Goal: Information Seeking & Learning: Learn about a topic

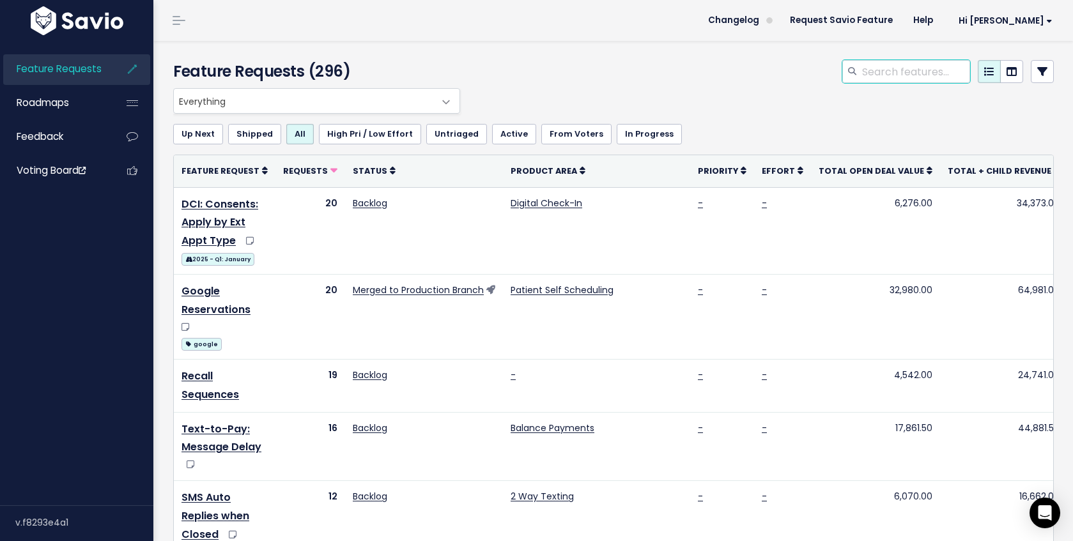
click at [880, 67] on input "search" at bounding box center [915, 71] width 109 height 23
type input "waitlist"
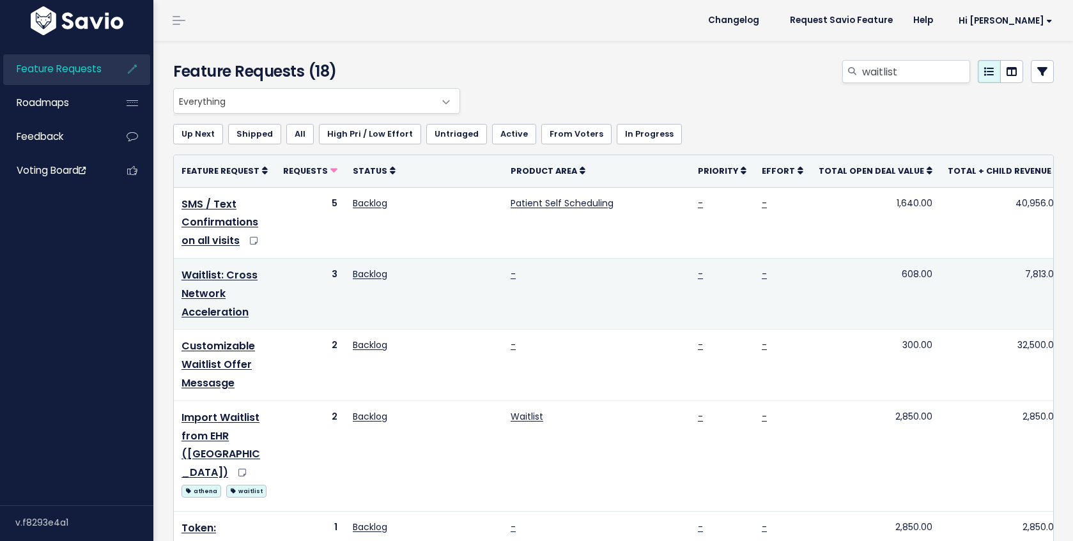
scroll to position [87, 0]
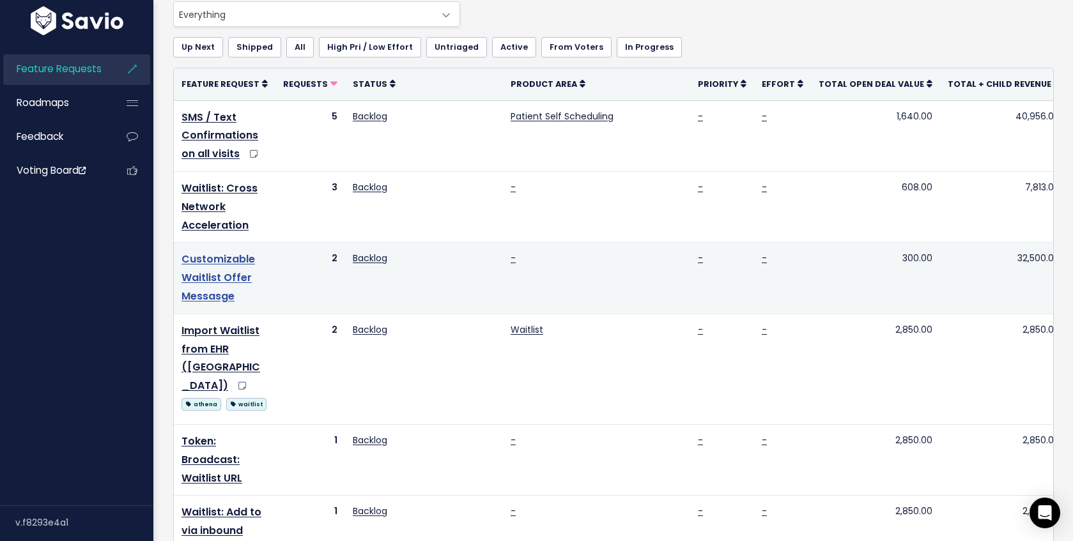
click at [207, 284] on link "Customizable Waitlist Offer Messasge" at bounding box center [217, 278] width 73 height 52
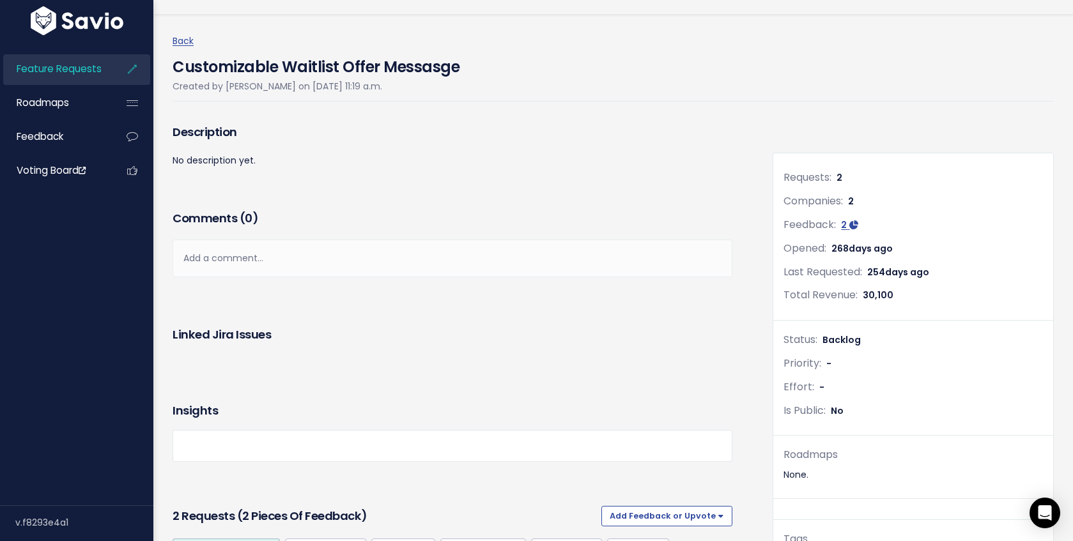
scroll to position [277, 0]
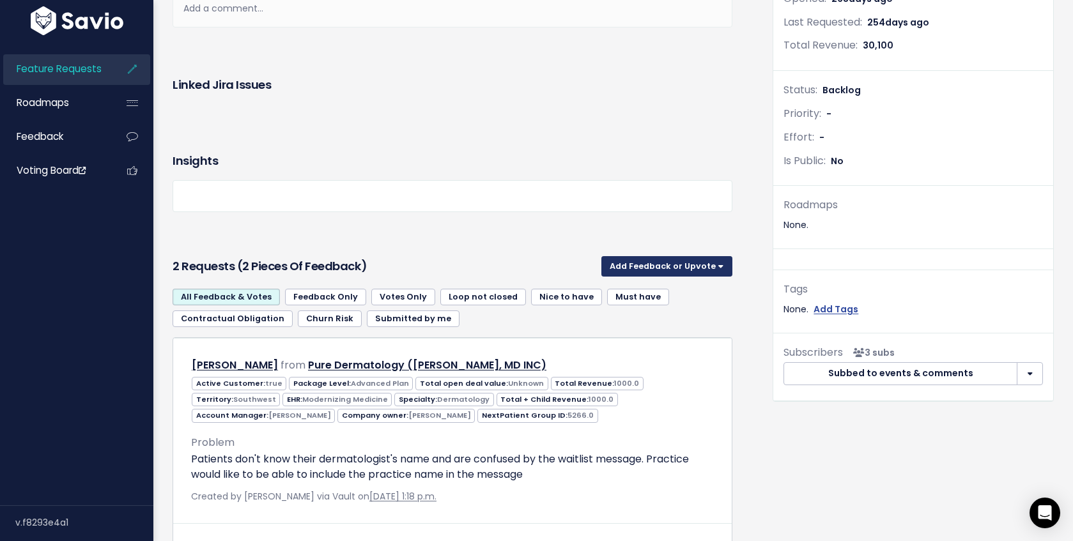
click at [664, 263] on button "Add Feedback or Upvote" at bounding box center [666, 266] width 131 height 20
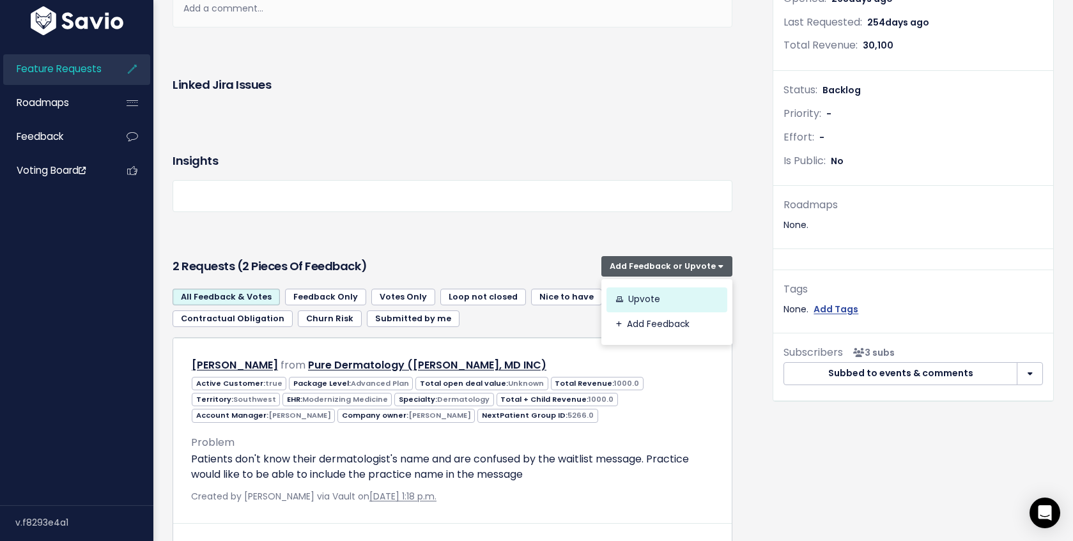
click at [647, 297] on link "Upvote" at bounding box center [666, 300] width 121 height 25
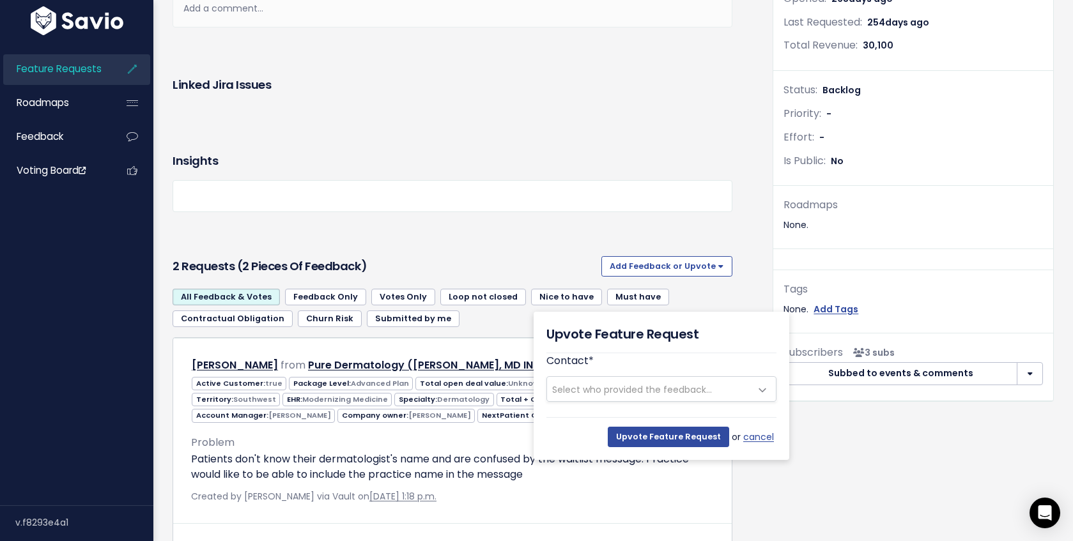
click at [658, 385] on span "Select who provided the feedback..." at bounding box center [632, 389] width 160 height 13
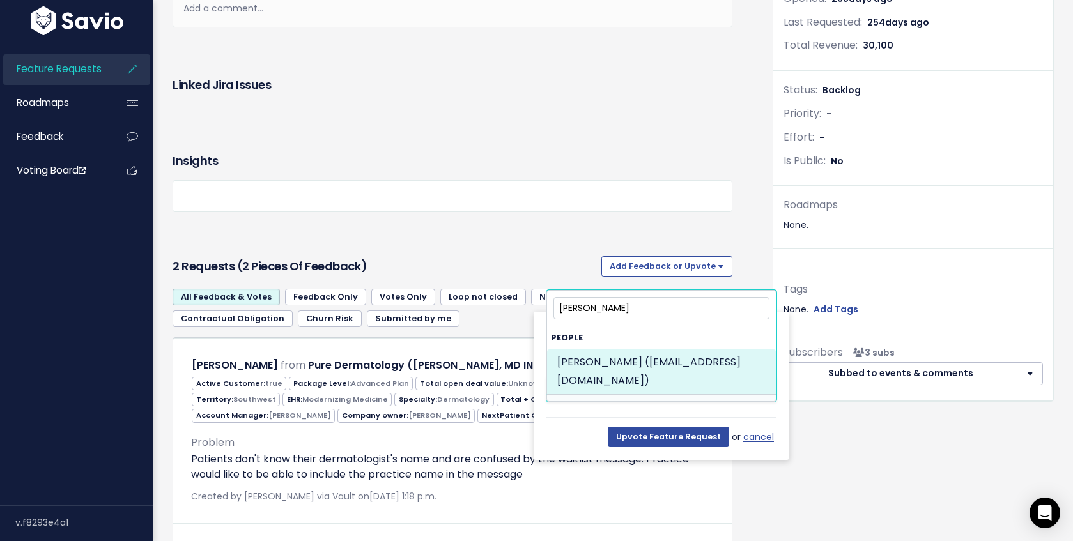
type input "megan han"
select select "88676470"
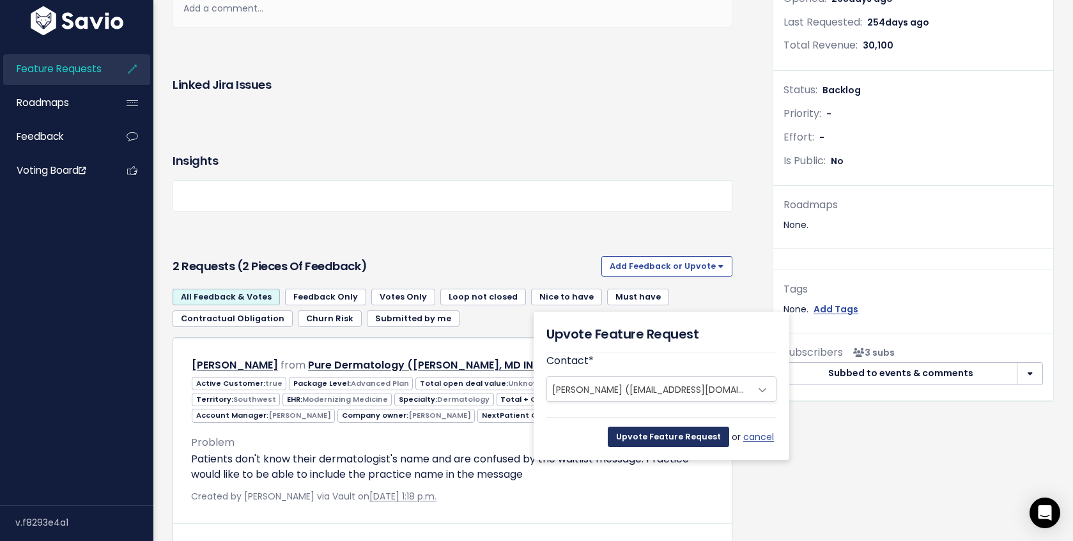
click at [695, 440] on input "Upvote Feature Request" at bounding box center [668, 437] width 121 height 20
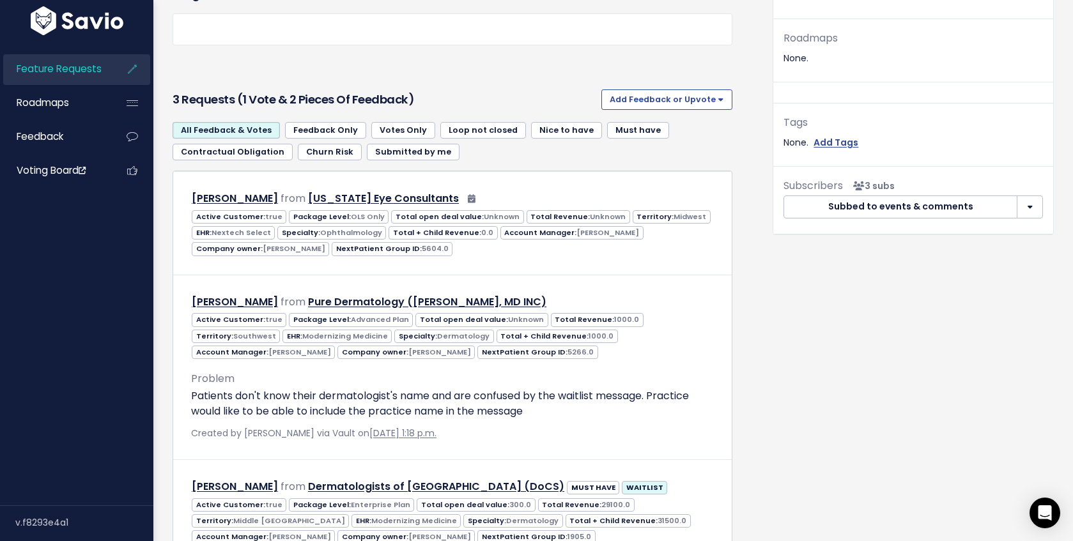
scroll to position [424, 0]
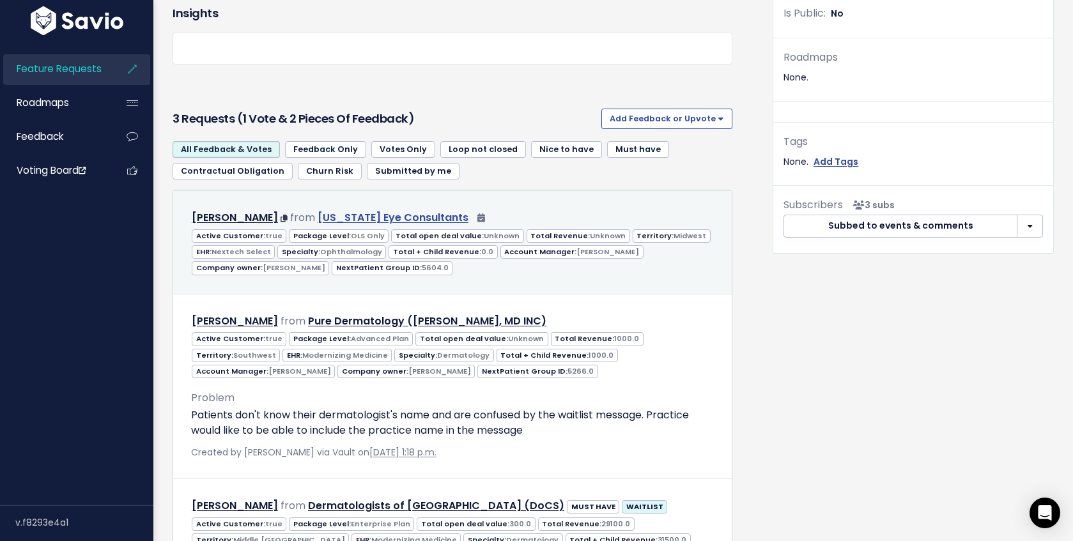
click at [445, 222] on link "Minnesota Eye Consultants" at bounding box center [393, 217] width 151 height 15
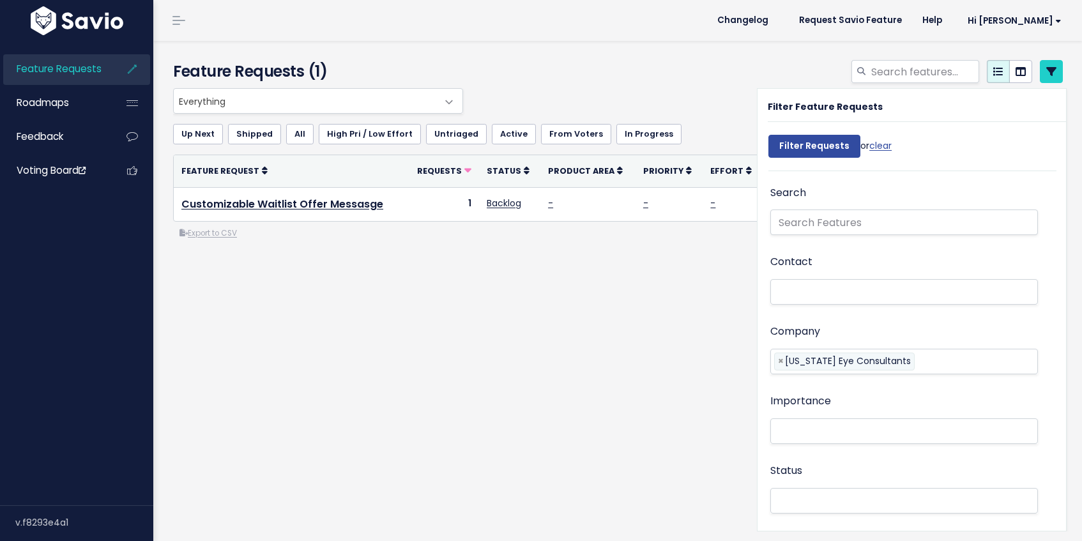
select select
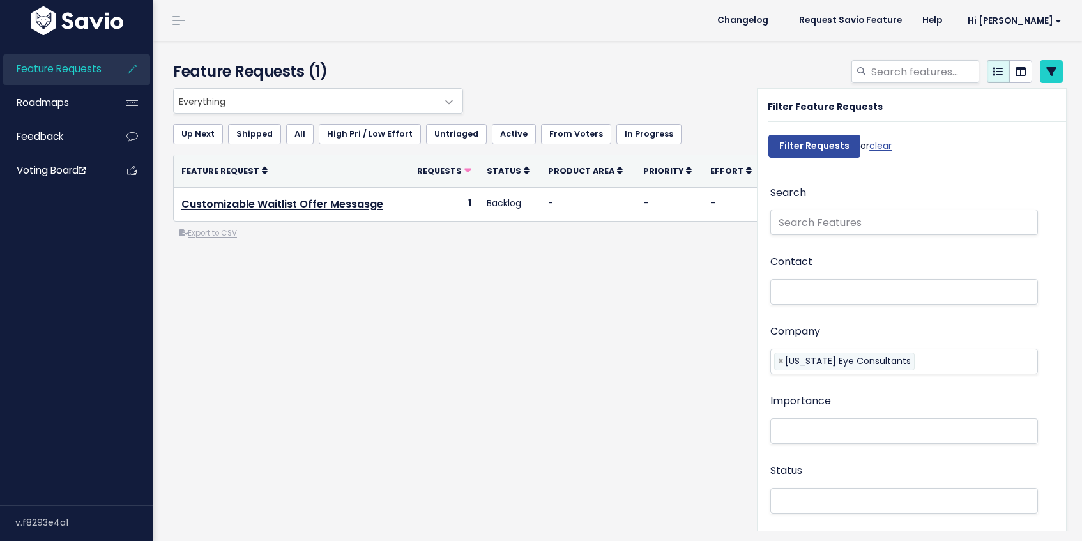
select select
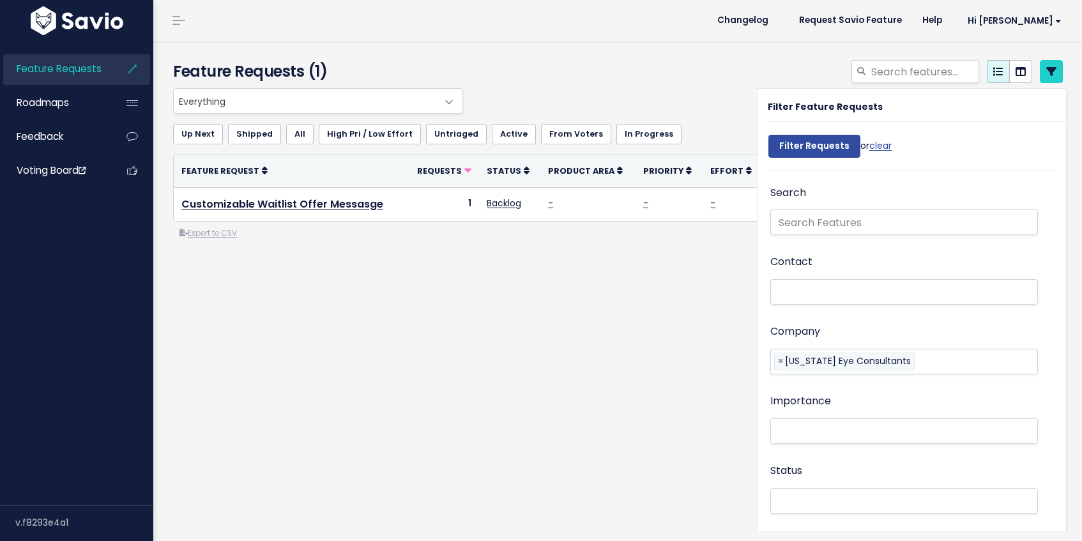
select select
click at [937, 363] on li at bounding box center [964, 363] width 92 height 13
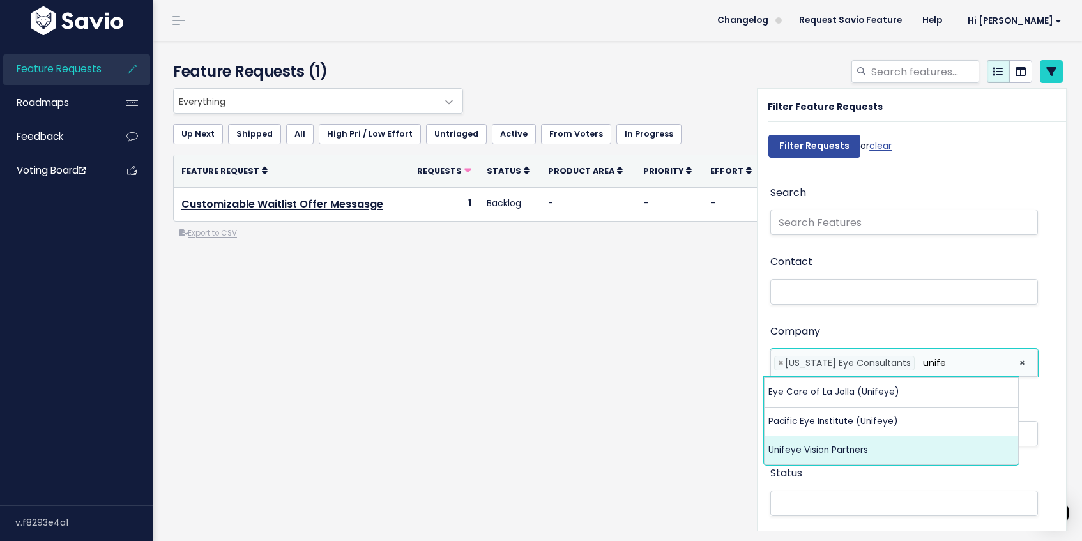
type input "unife"
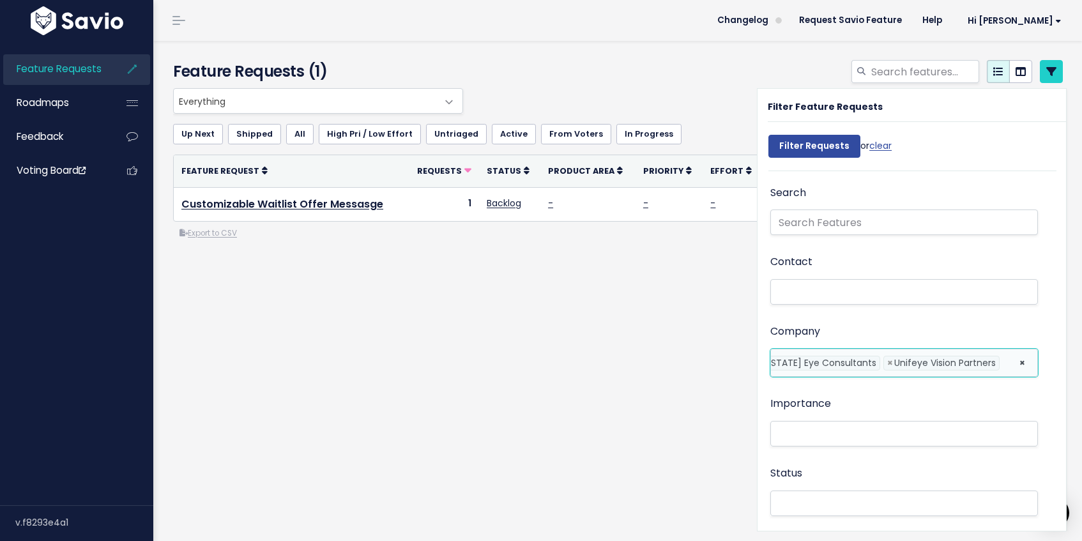
click at [601, 310] on div "Everything No Product Area 2 Way Texting Balance Payments Broadcast Messaging D…" at bounding box center [618, 215] width 909 height 255
click at [562, 318] on div "Everything No Product Area 2 Way Texting Balance Payments Broadcast Messaging D…" at bounding box center [618, 215] width 909 height 255
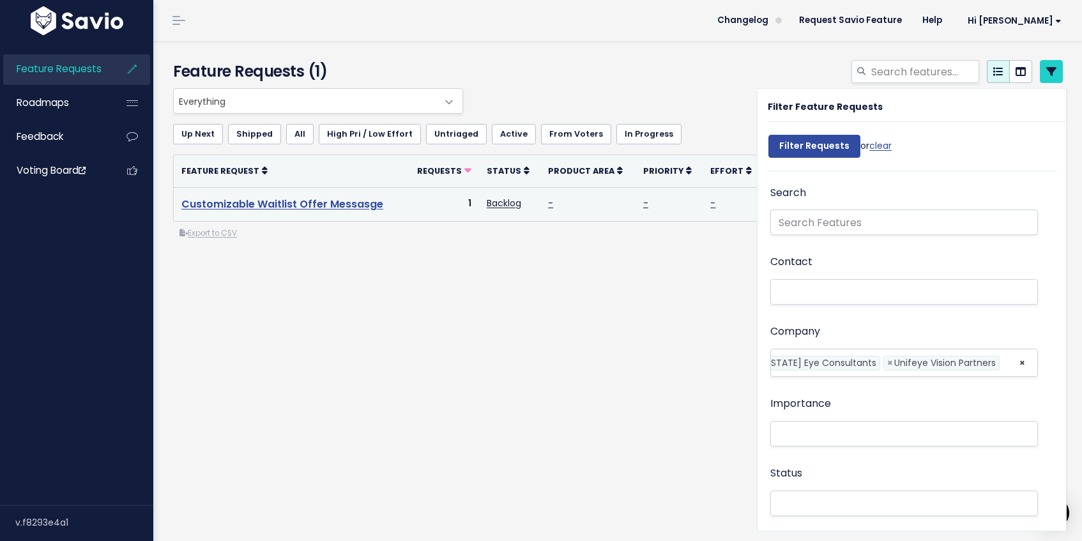
click at [346, 204] on link "Customizable Waitlist Offer Messasge" at bounding box center [282, 204] width 202 height 15
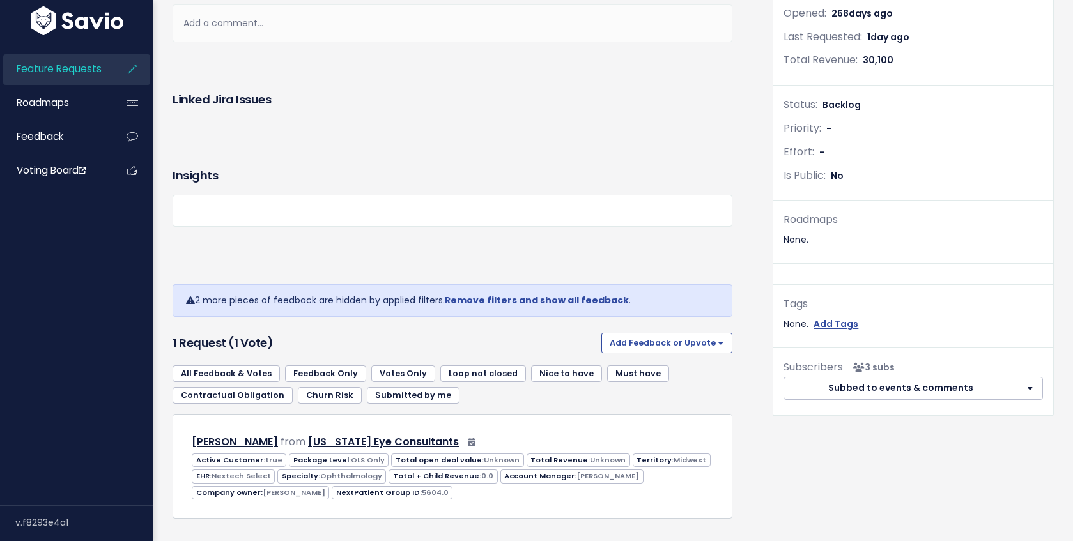
scroll to position [314, 0]
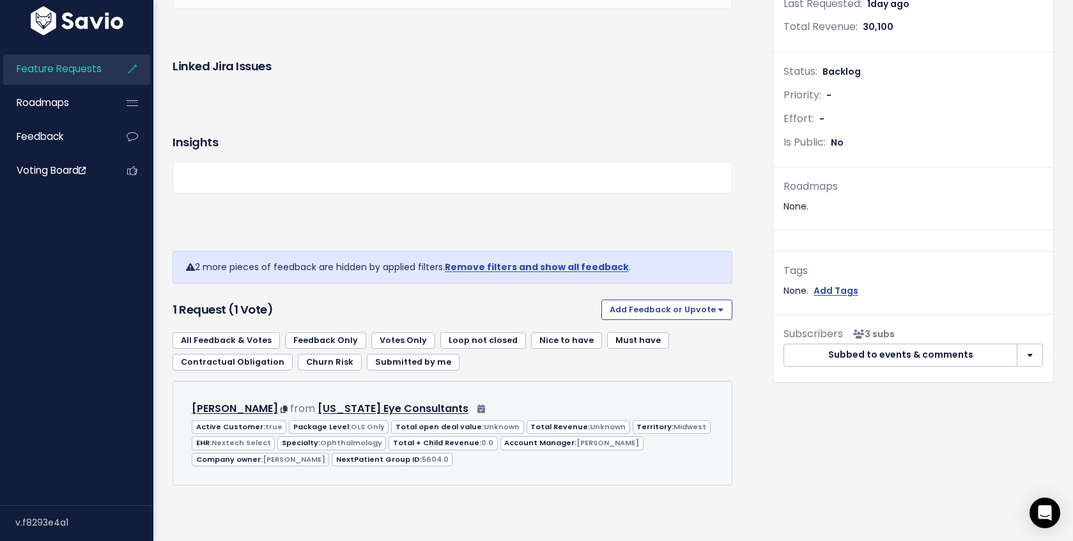
click at [456, 455] on div "Megan Hanson from Minnesota Eye Consultants 0.0" at bounding box center [452, 433] width 543 height 87
click at [332, 453] on span "NextPatient Group ID: 5604.0" at bounding box center [392, 459] width 121 height 13
click at [348, 438] on span "Ophthalmology" at bounding box center [351, 443] width 62 height 10
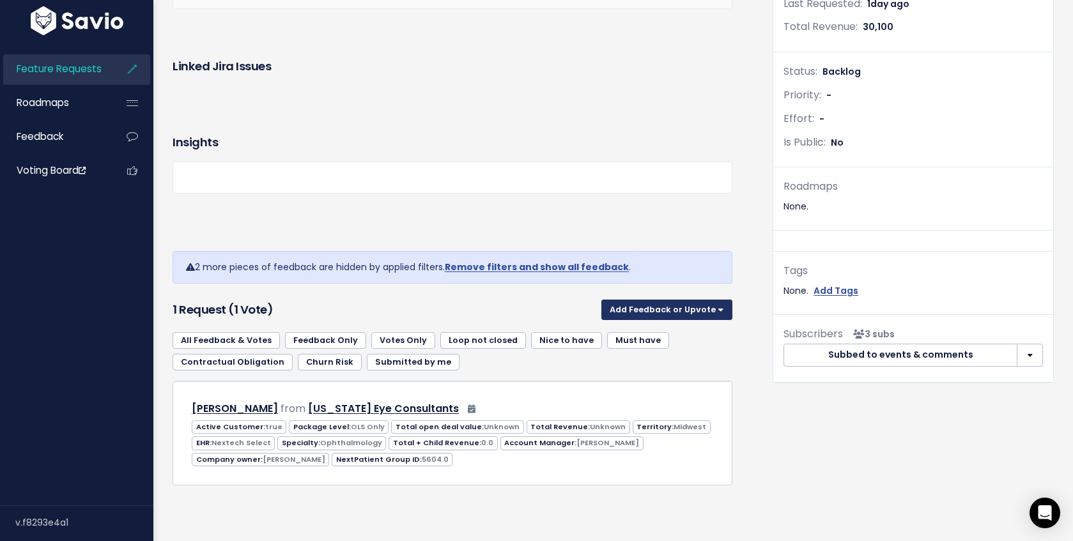
click at [684, 300] on button "Add Feedback or Upvote" at bounding box center [666, 310] width 131 height 20
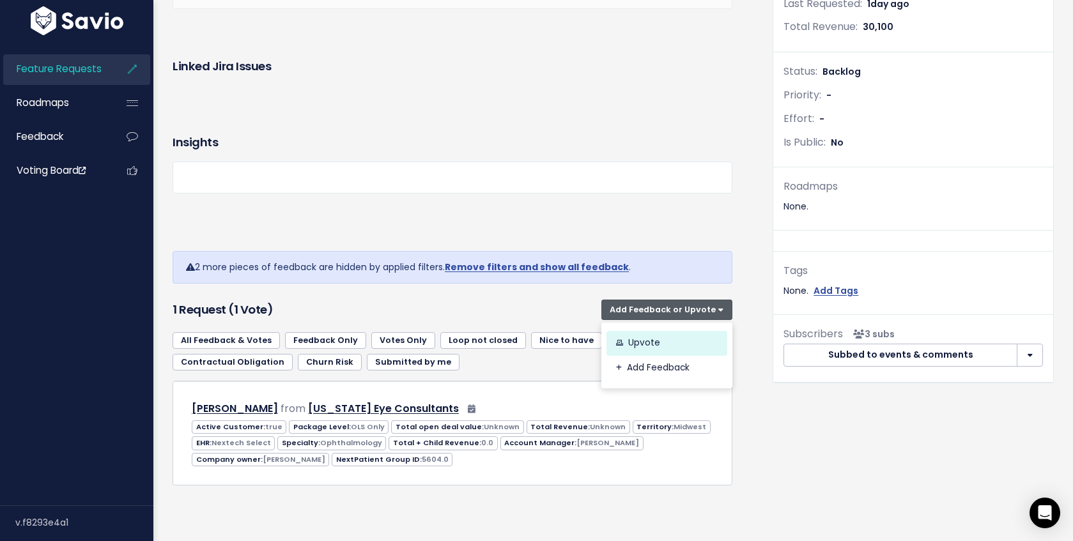
click at [644, 331] on link "Upvote" at bounding box center [666, 343] width 121 height 25
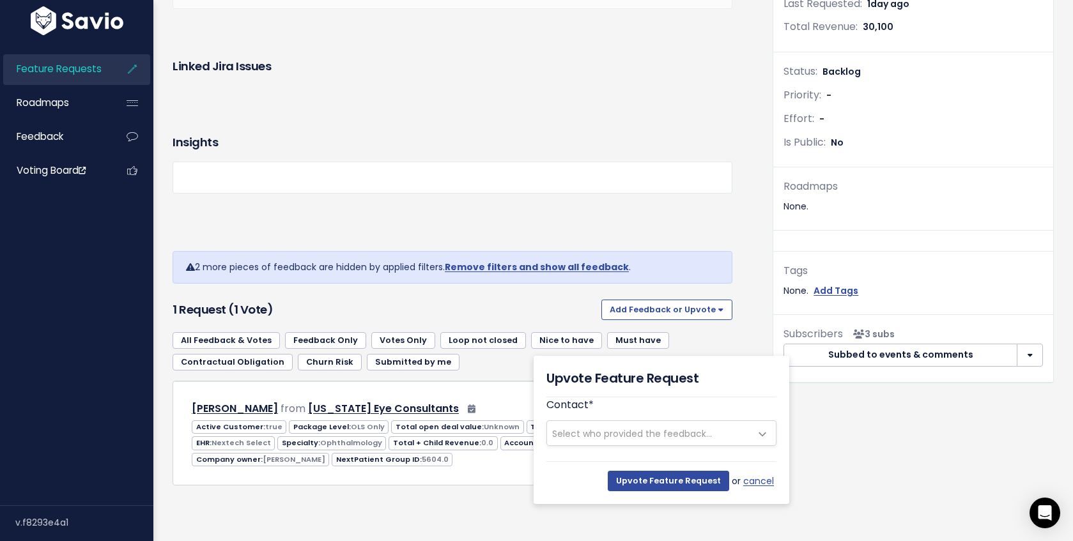
click at [663, 427] on span "Select who provided the feedback..." at bounding box center [632, 433] width 160 height 13
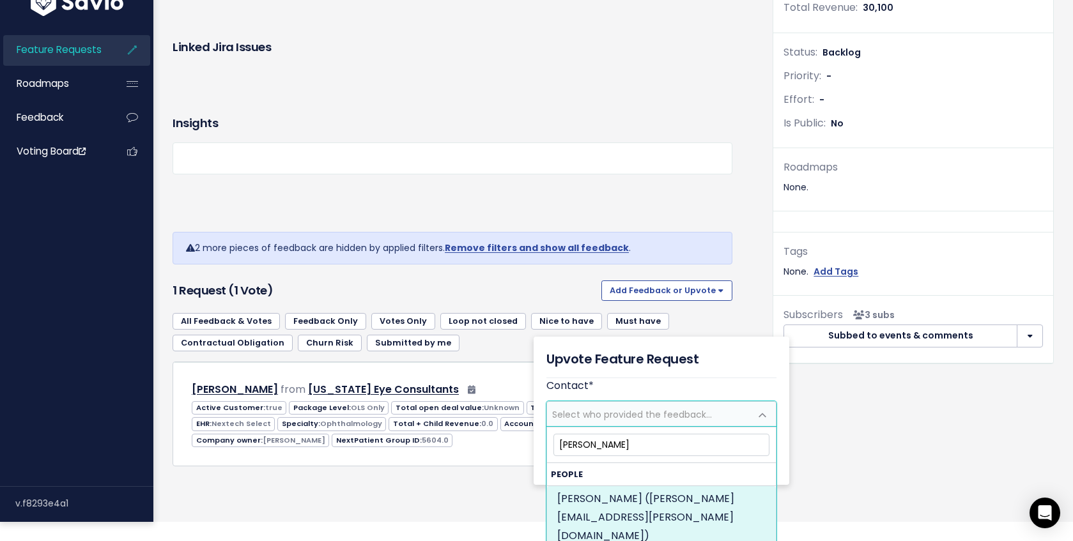
type input "anna mue"
select select "82372081"
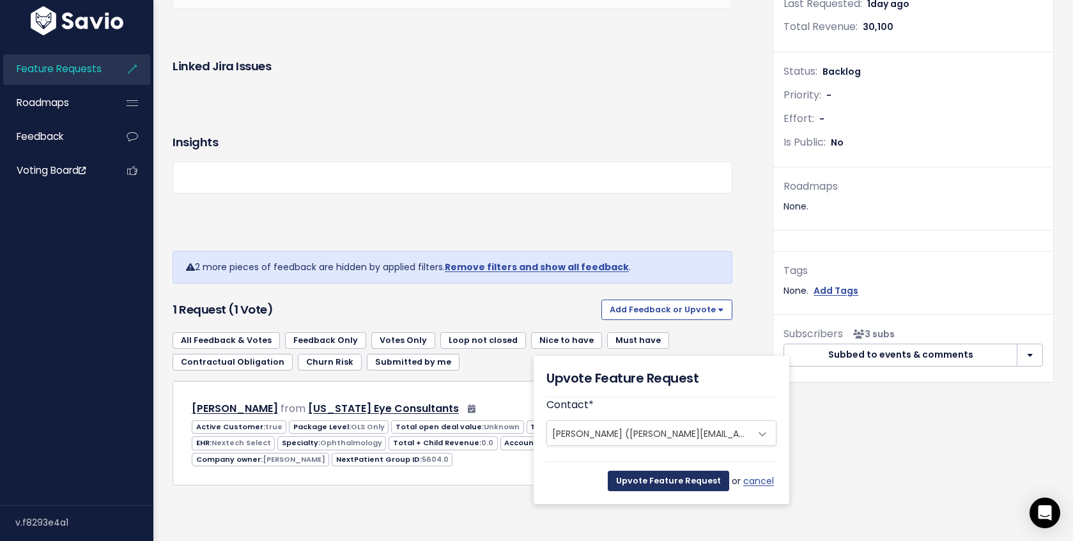
click at [661, 471] on input "Upvote Feature Request" at bounding box center [668, 481] width 121 height 20
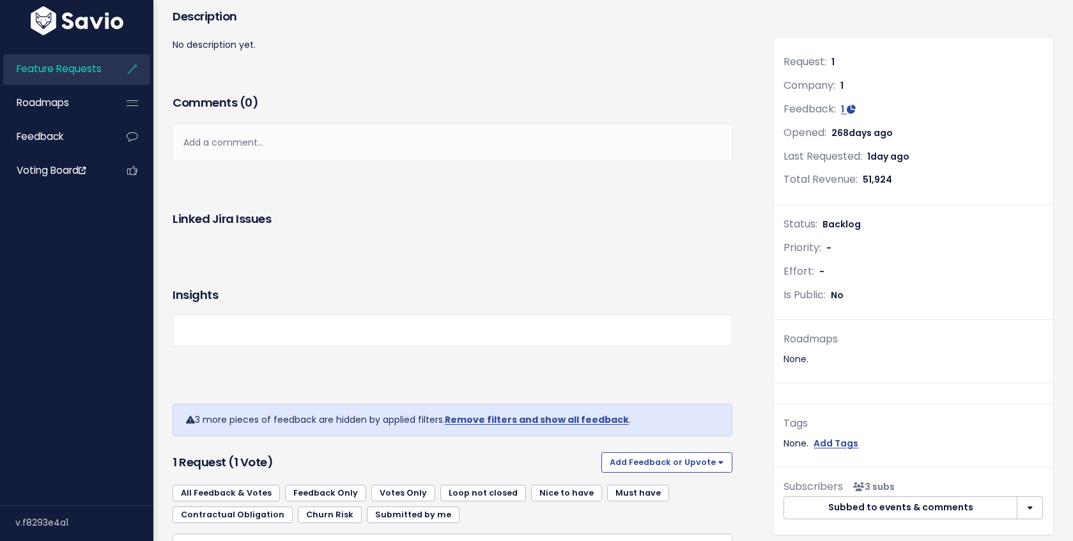
scroll to position [314, 0]
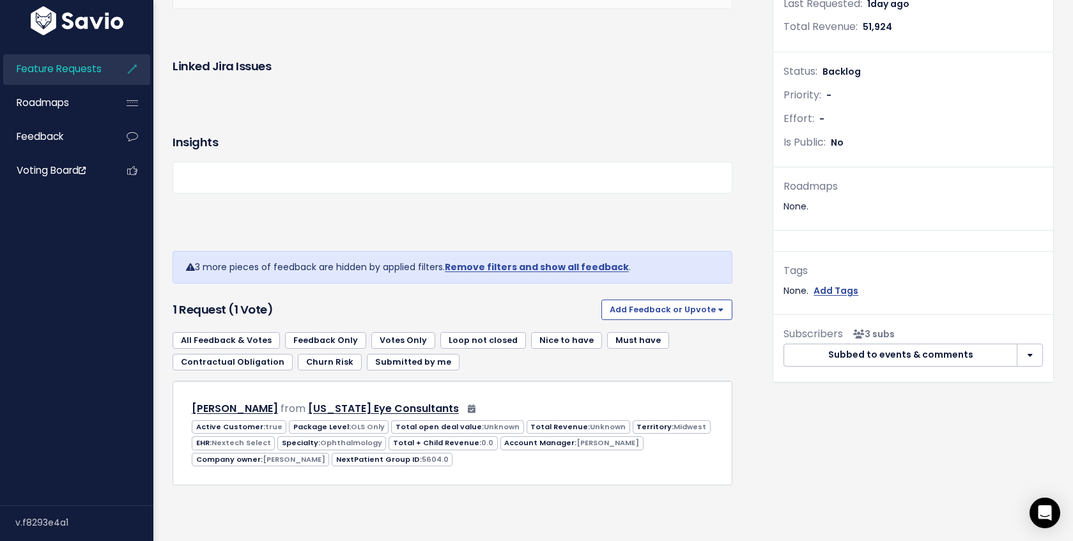
click at [511, 261] on link "Remove filters and show all feedback" at bounding box center [537, 267] width 184 height 13
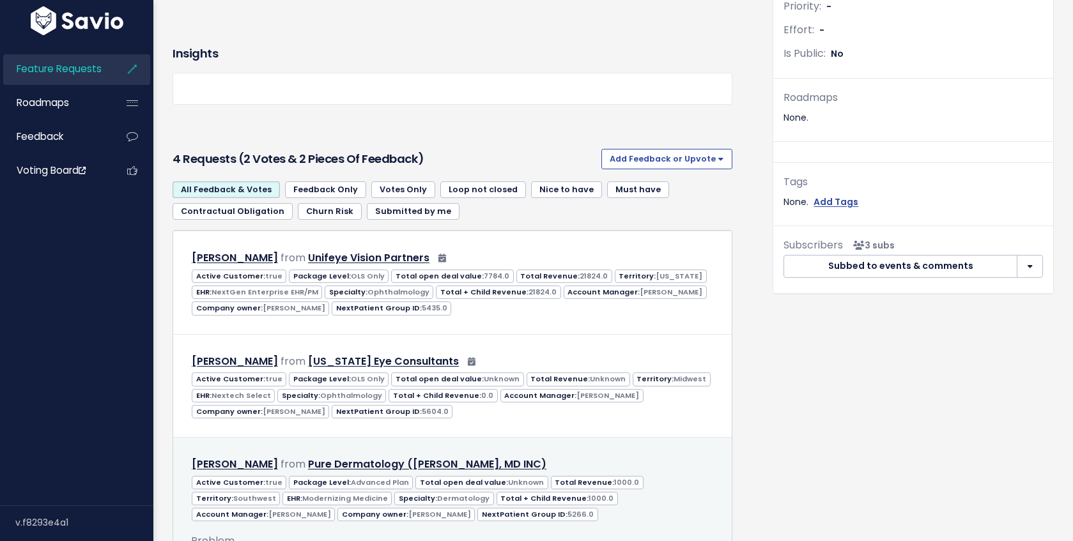
scroll to position [385, 0]
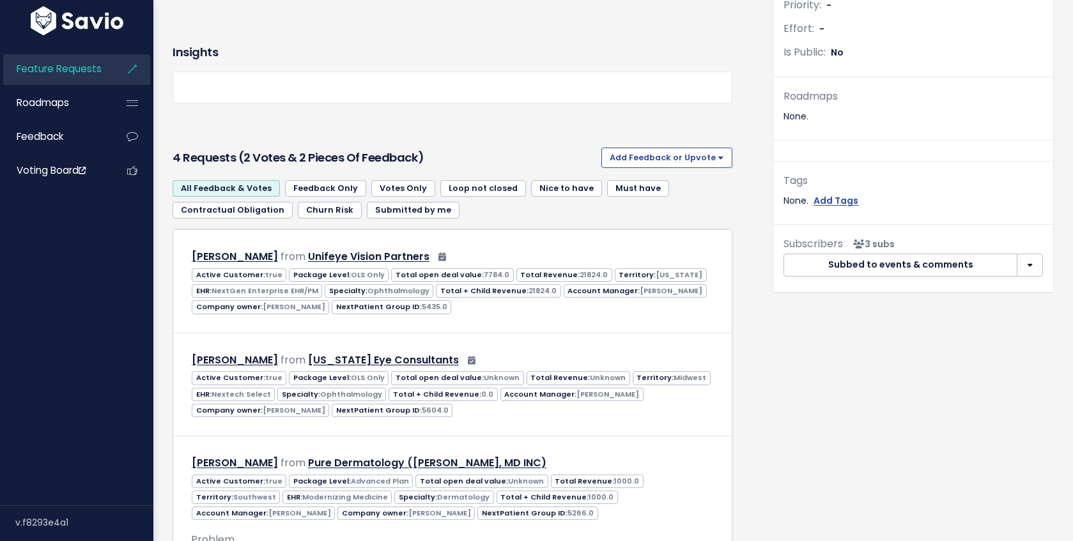
click at [738, 388] on div "Description No description yet. Comments ( 0 ) Add a comment... | | | | Add a c…" at bounding box center [463, 374] width 600 height 1224
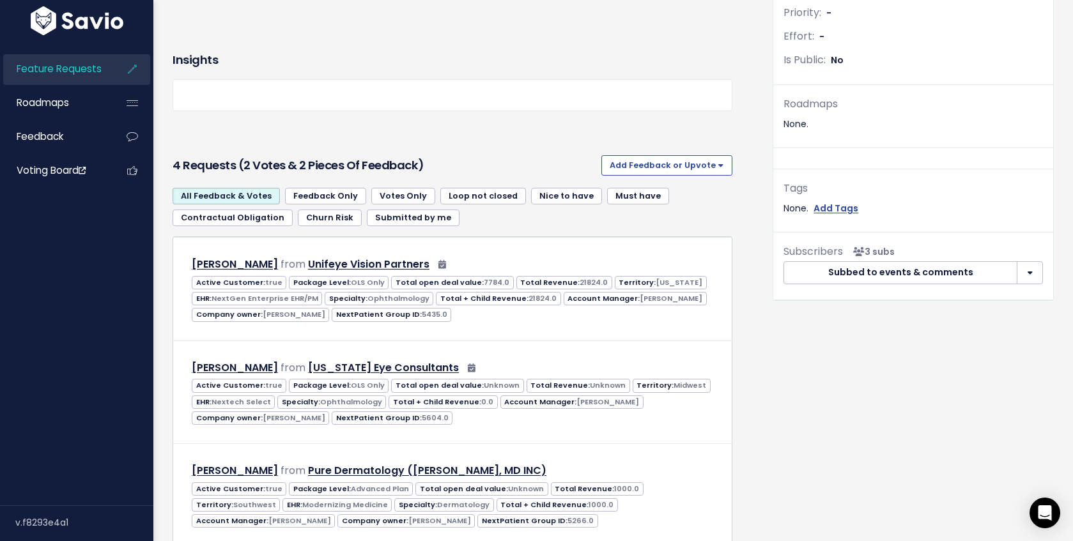
scroll to position [0, 0]
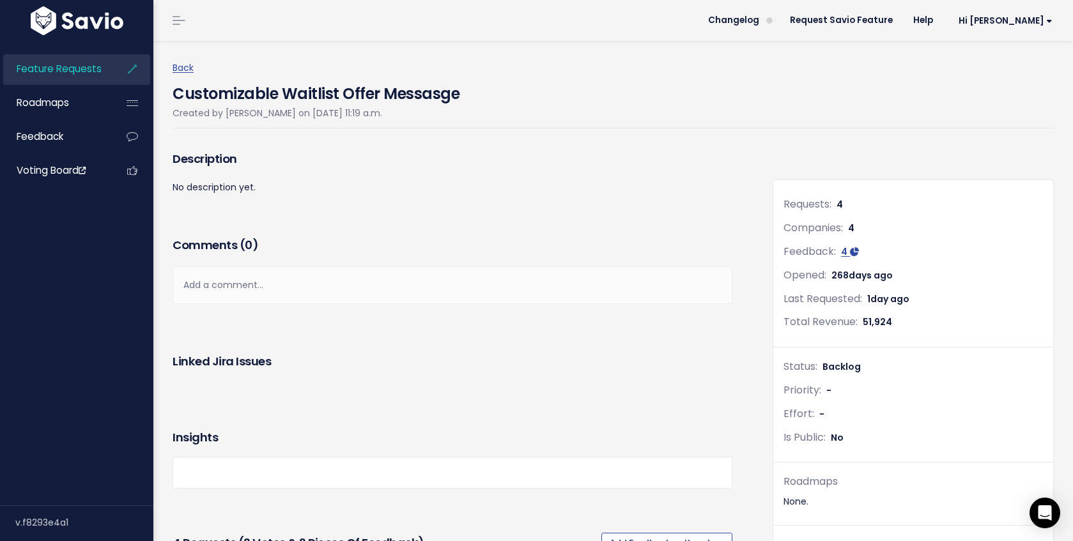
click at [556, 19] on header "Changelog Request Savio Feature Help Hi [PERSON_NAME] My Settings Logout" at bounding box center [612, 20] width 919 height 41
click at [53, 23] on img at bounding box center [76, 20] width 99 height 29
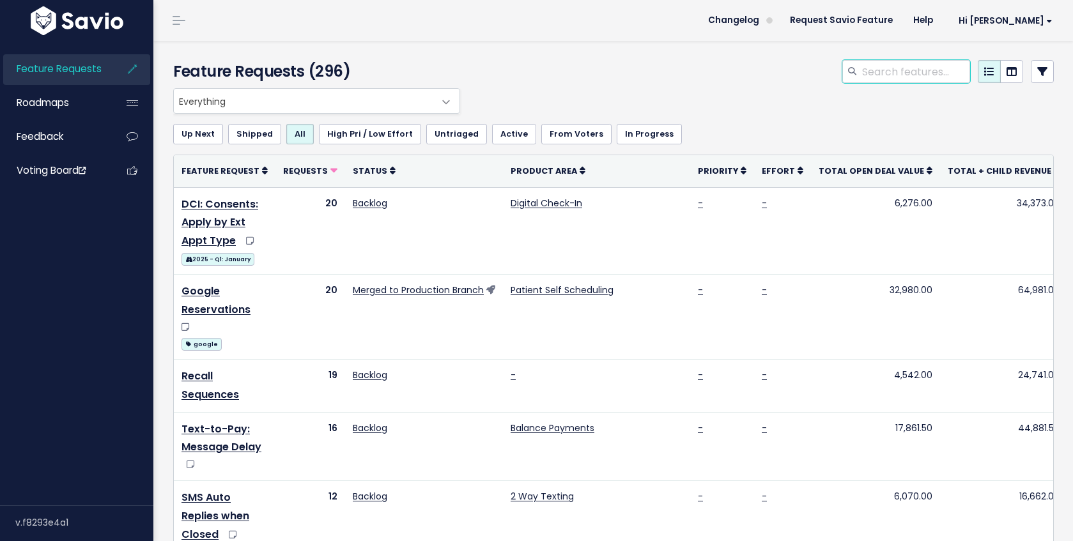
click at [910, 74] on input "search" at bounding box center [915, 71] width 109 height 23
type input "waitlist"
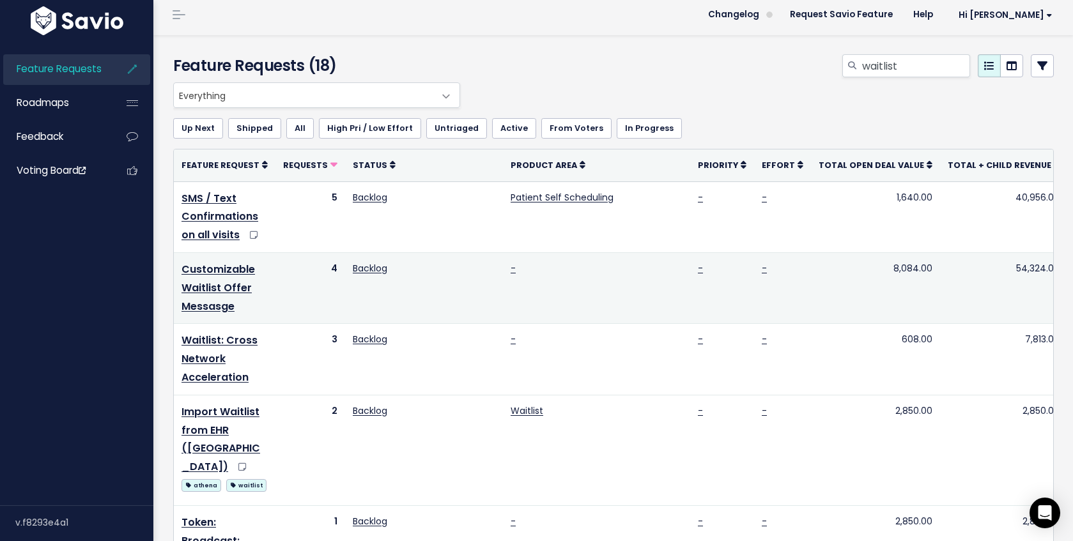
scroll to position [4, 0]
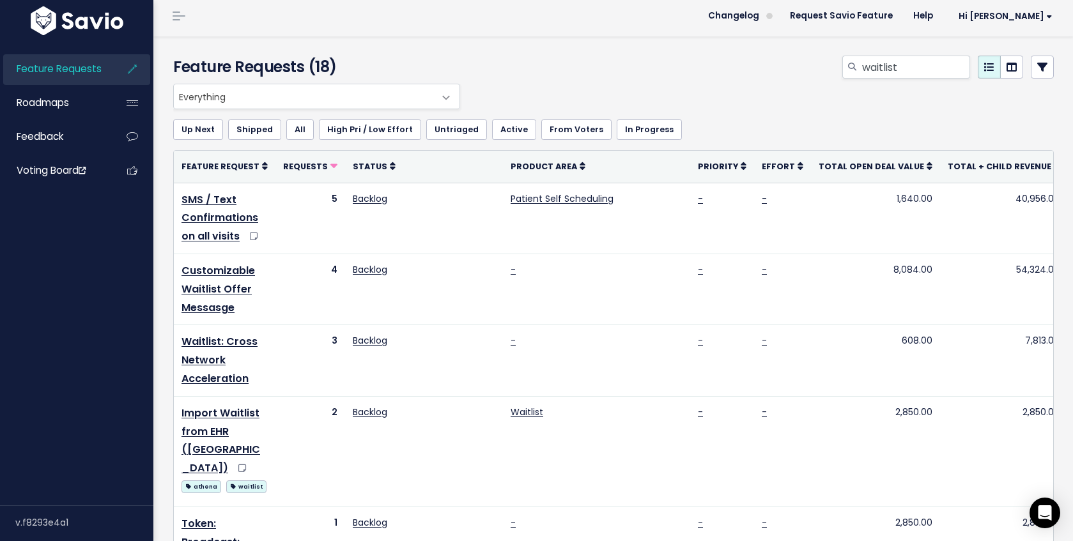
click at [580, 79] on div "waitlist" at bounding box center [764, 70] width 600 height 28
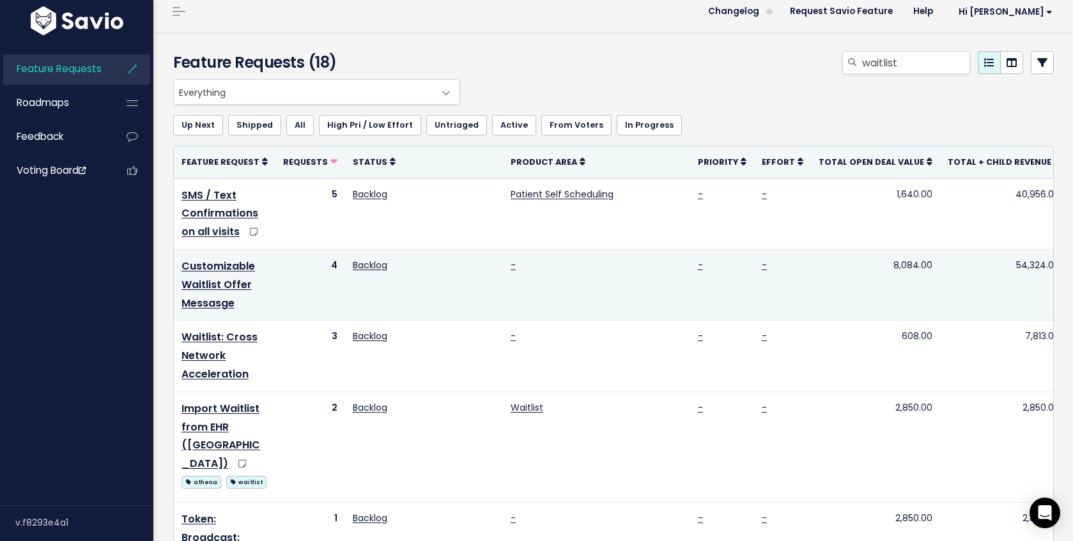
scroll to position [15, 0]
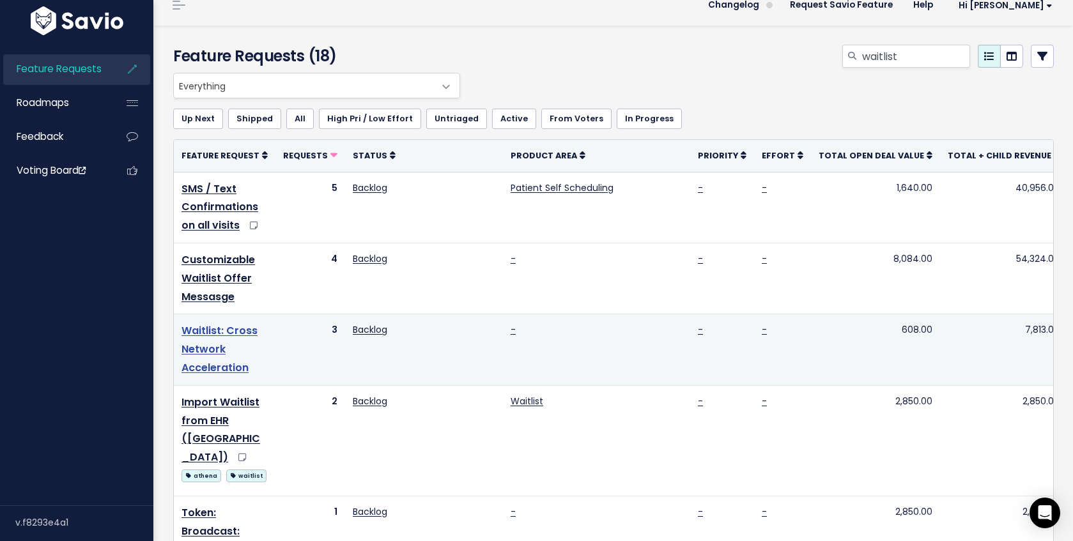
click at [215, 330] on link "Waitlist: Cross Network Acceleration" at bounding box center [219, 349] width 76 height 52
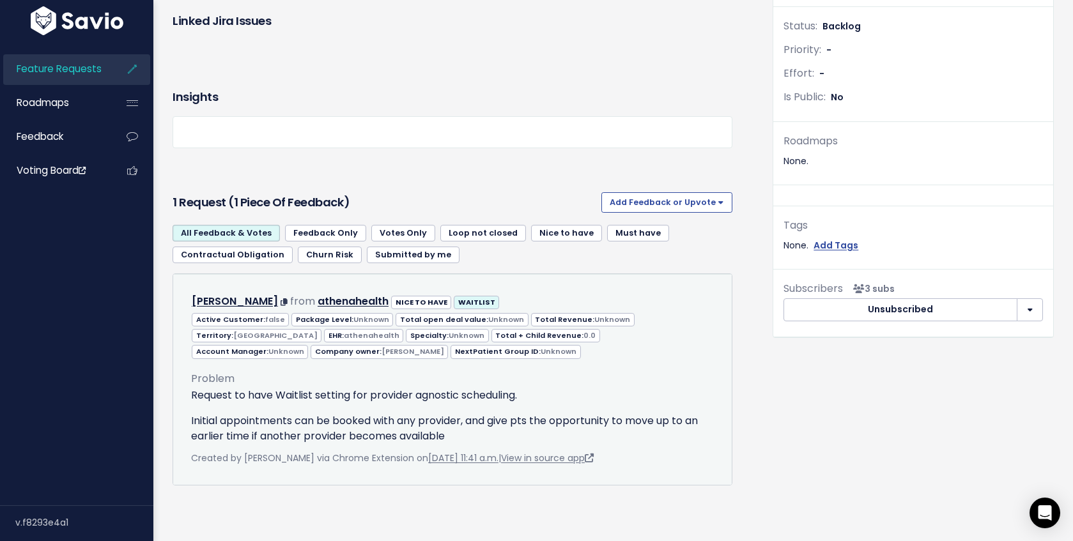
scroll to position [359, 0]
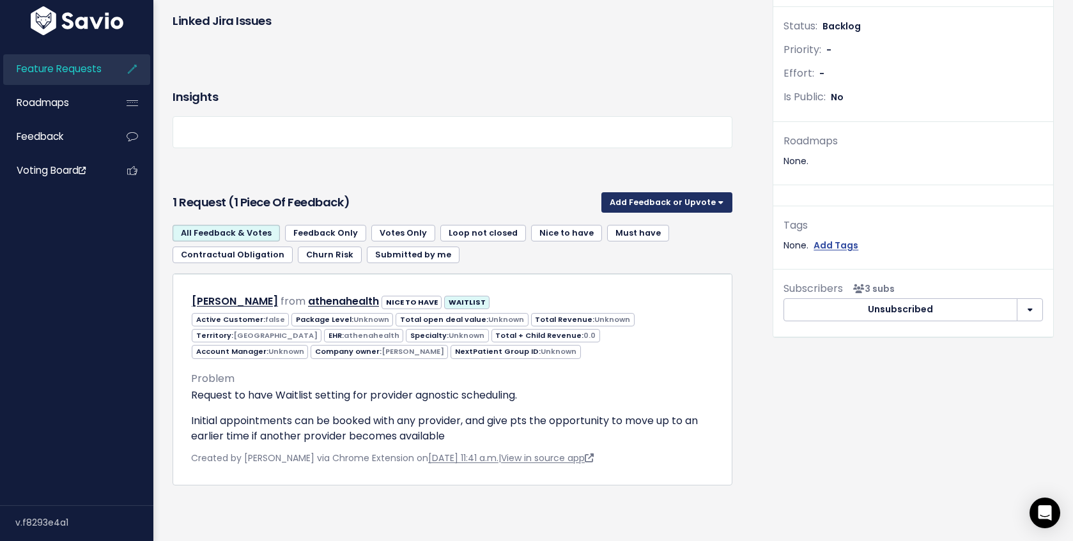
click at [644, 192] on button "Add Feedback or Upvote" at bounding box center [666, 202] width 131 height 20
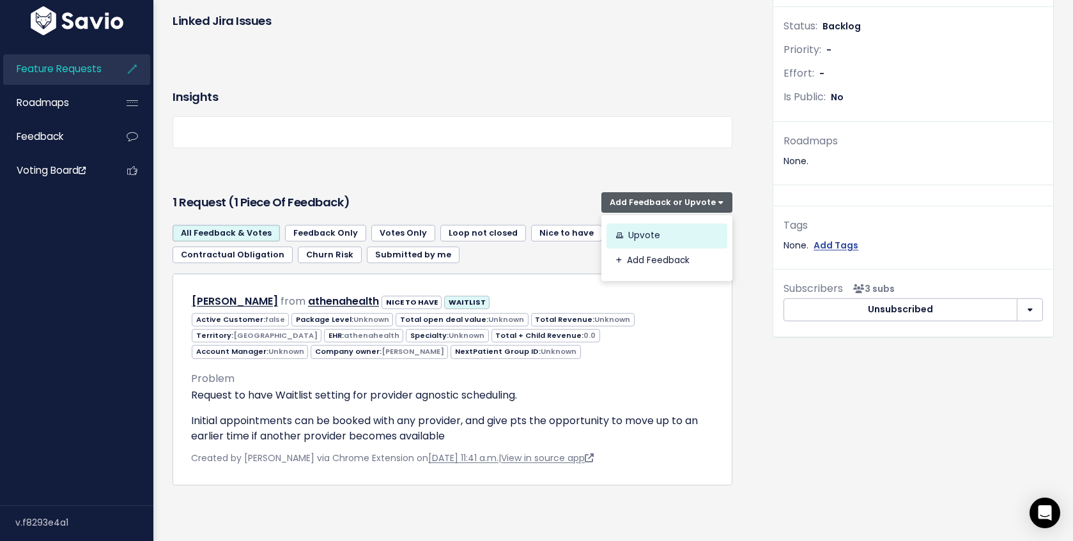
click at [628, 224] on link "Upvote" at bounding box center [666, 236] width 121 height 25
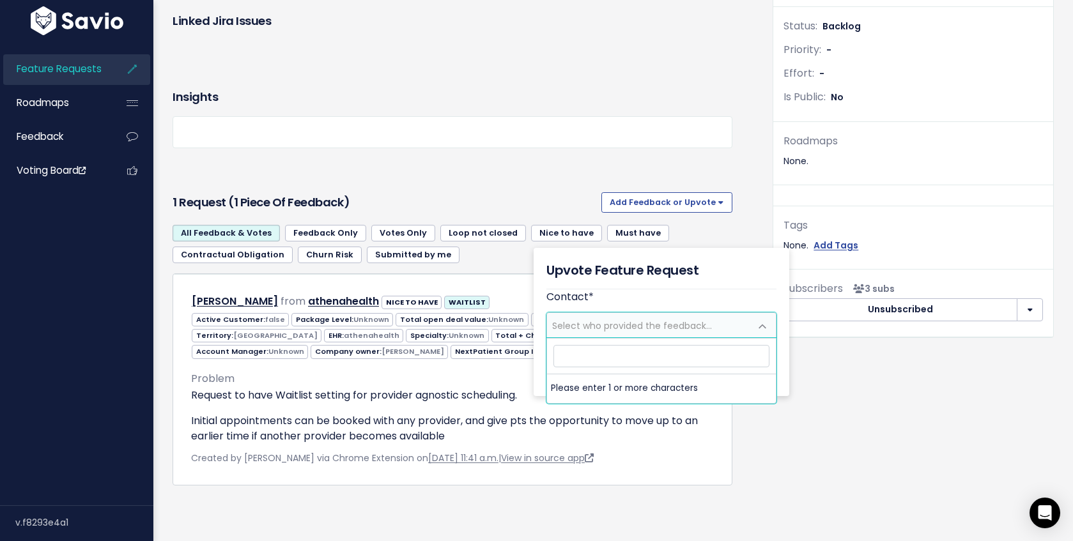
click at [623, 312] on span "Select who provided the feedback..." at bounding box center [661, 325] width 230 height 26
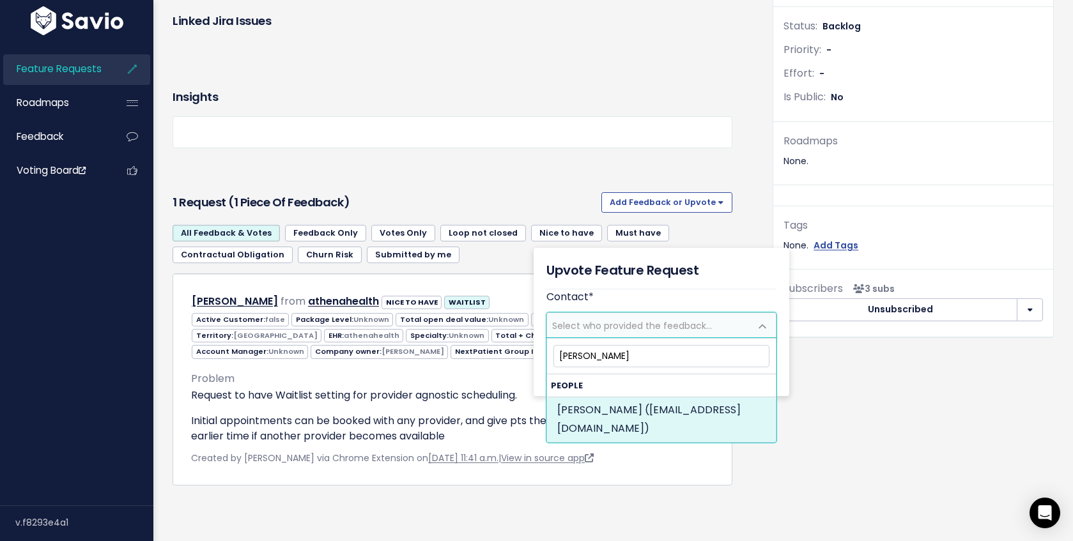
type input "megan hans"
select select "88676470"
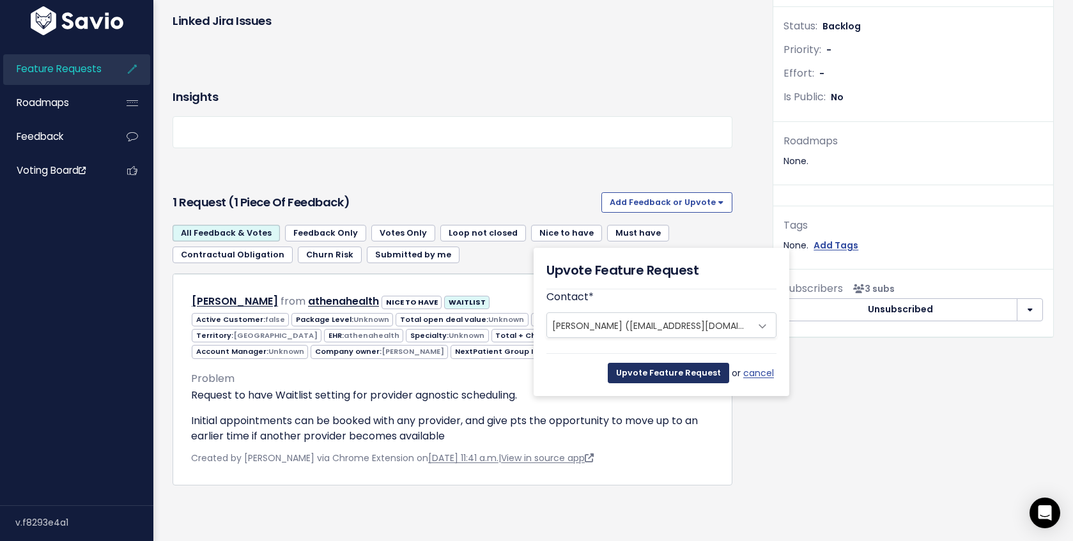
click at [689, 363] on input "Upvote Feature Request" at bounding box center [668, 373] width 121 height 20
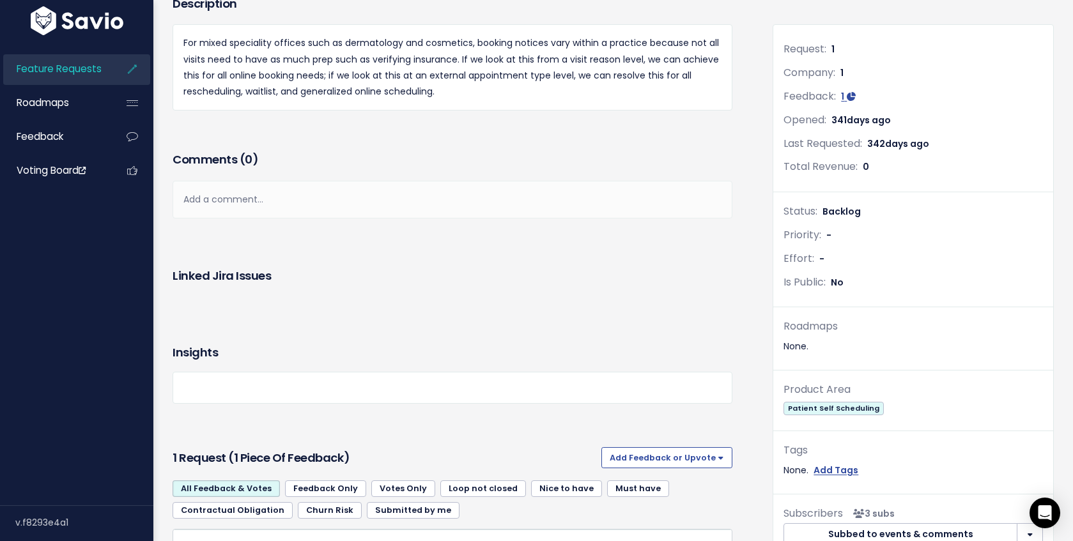
scroll to position [445, 0]
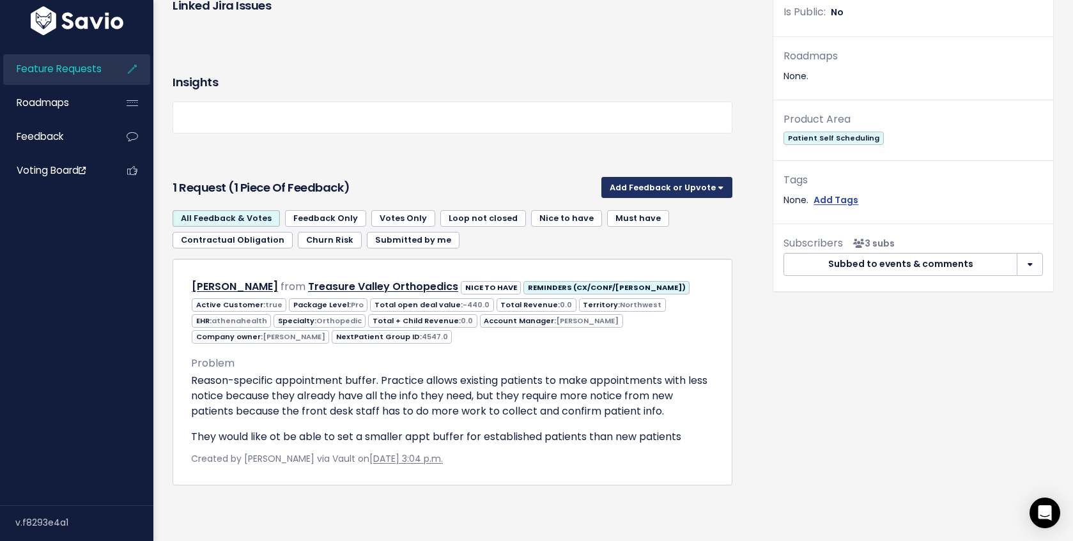
click at [681, 177] on button "Add Feedback or Upvote" at bounding box center [666, 187] width 131 height 20
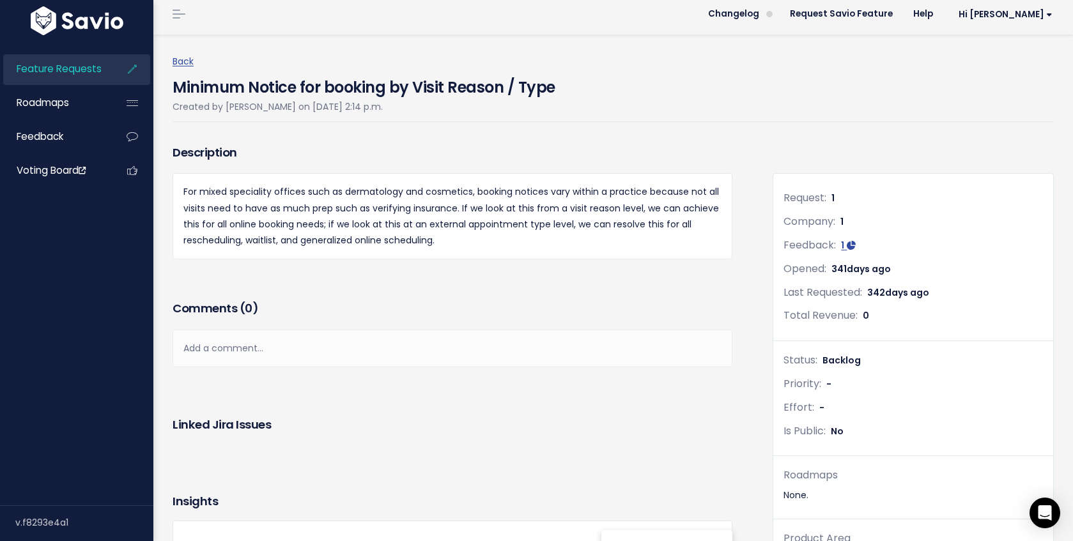
scroll to position [0, 0]
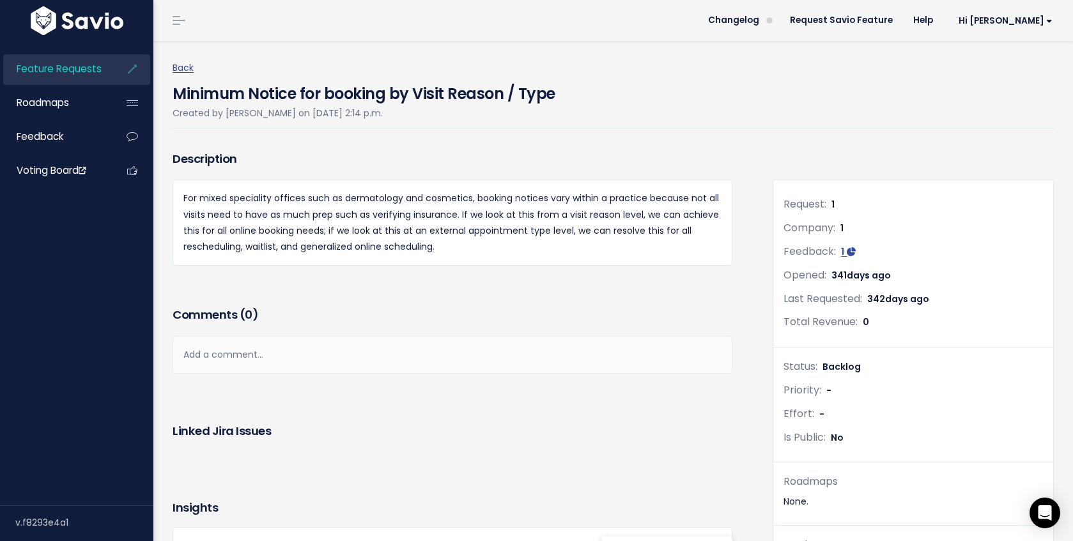
click at [476, 417] on div "Linked Jira issues" at bounding box center [453, 431] width 560 height 38
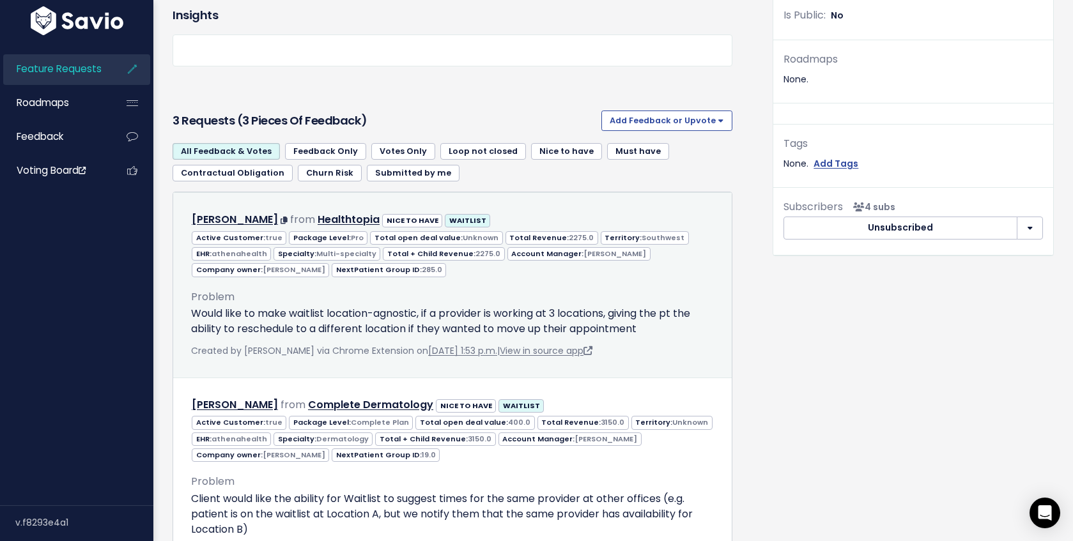
scroll to position [424, 0]
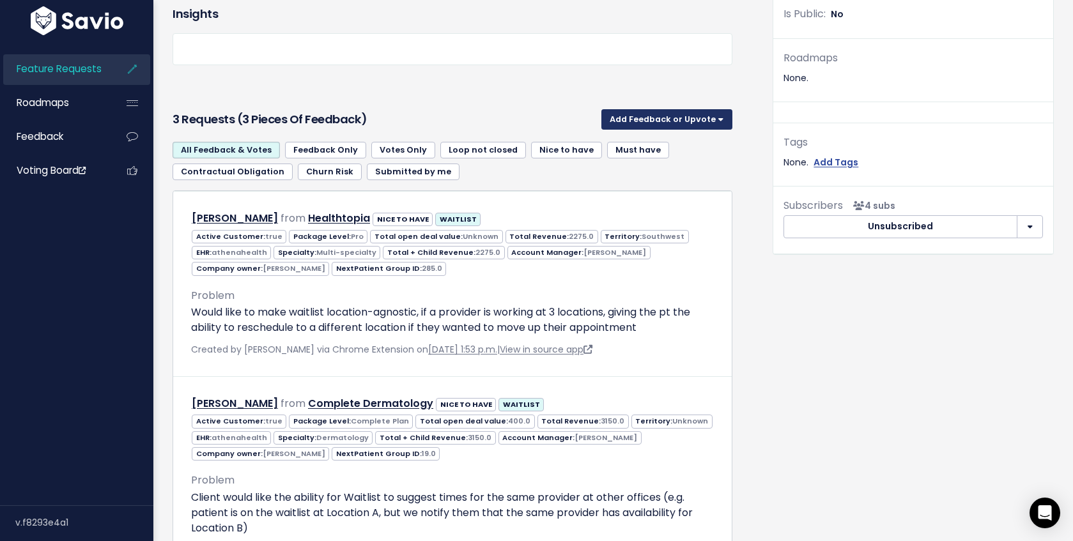
click at [638, 108] on div "3 Requests (3 pieces of Feedback) Add Feedback or Upvote Upvote Add Feedback" at bounding box center [453, 120] width 560 height 32
click at [658, 123] on button "Add Feedback or Upvote" at bounding box center [666, 119] width 131 height 20
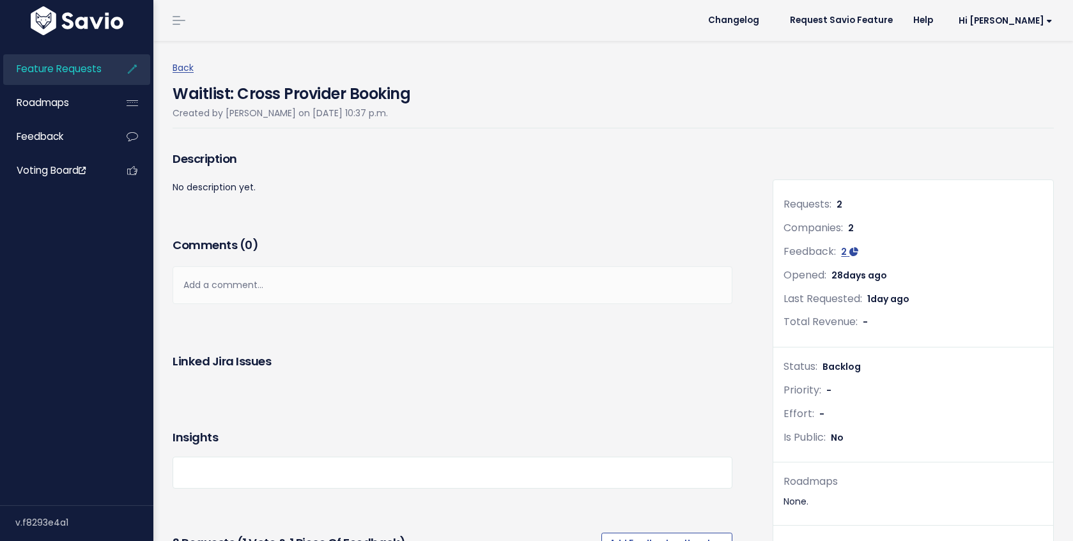
scroll to position [359, 0]
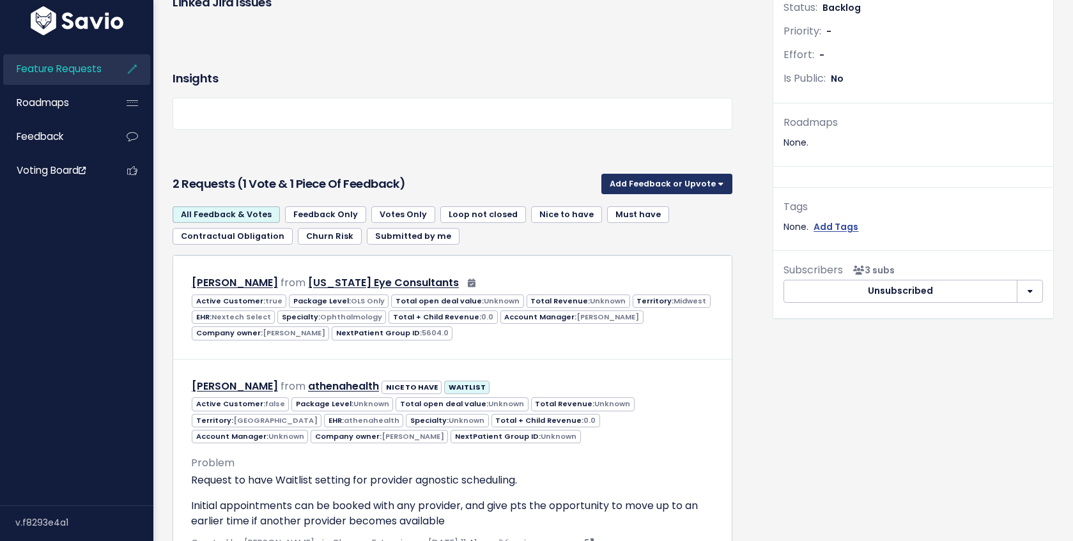
drag, startPoint x: 649, startPoint y: 185, endPoint x: 657, endPoint y: 205, distance: 21.5
click at [649, 185] on button "Add Feedback or Upvote" at bounding box center [666, 184] width 131 height 20
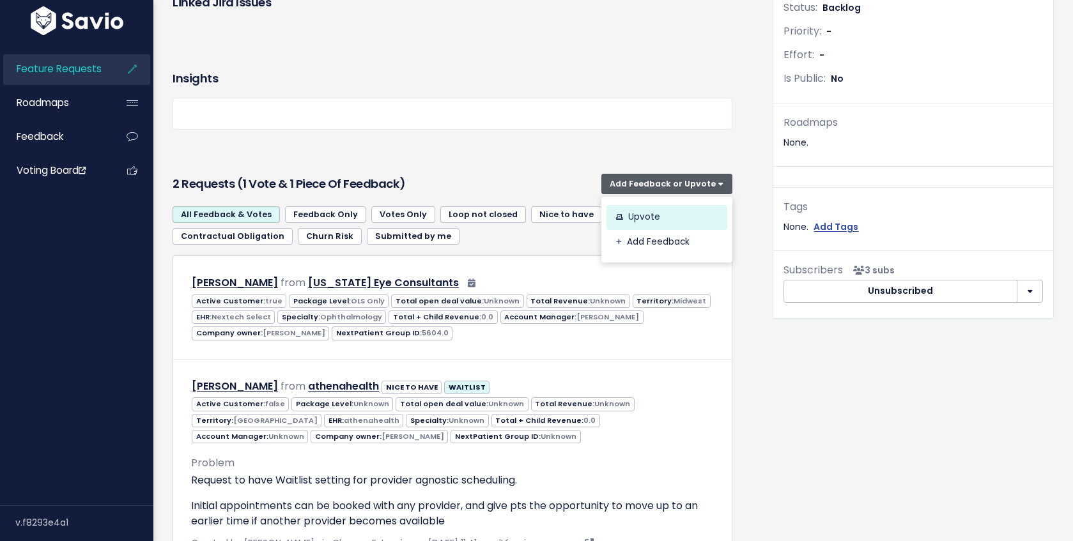
click at [649, 213] on link "Upvote" at bounding box center [666, 217] width 121 height 25
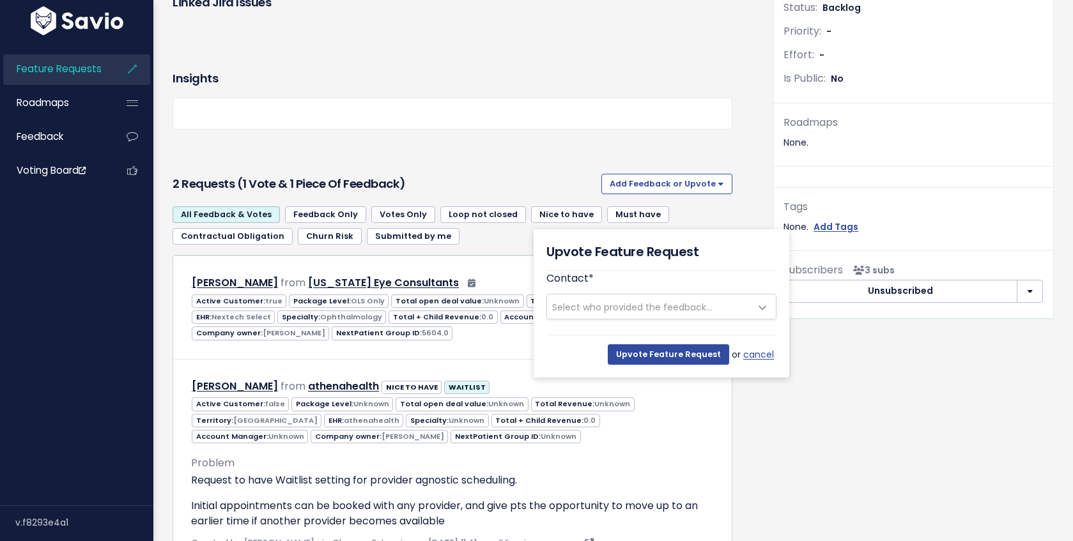
click at [607, 311] on span "Select who provided the feedback..." at bounding box center [632, 307] width 160 height 13
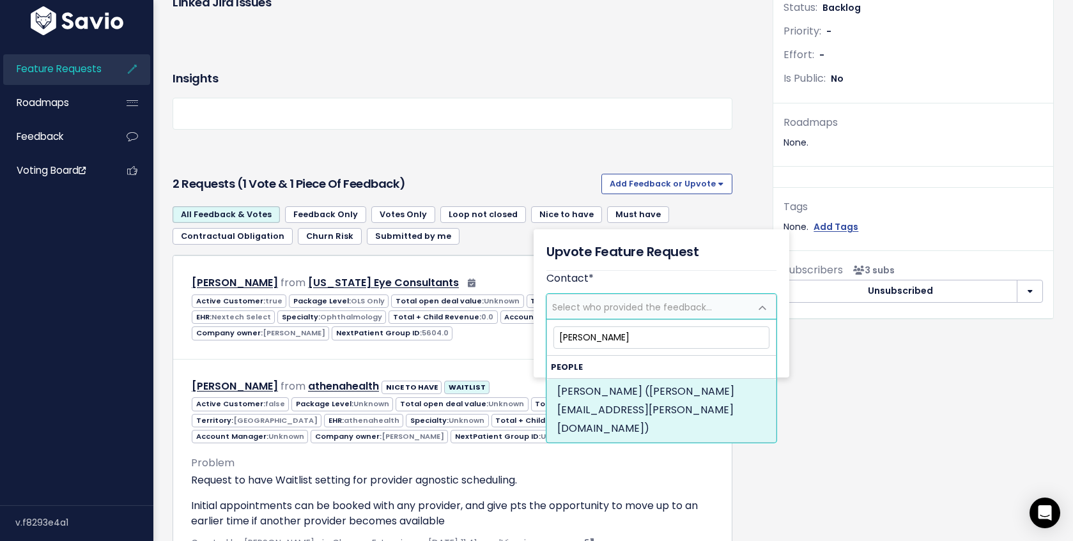
type input "anna mue"
select select "82372081"
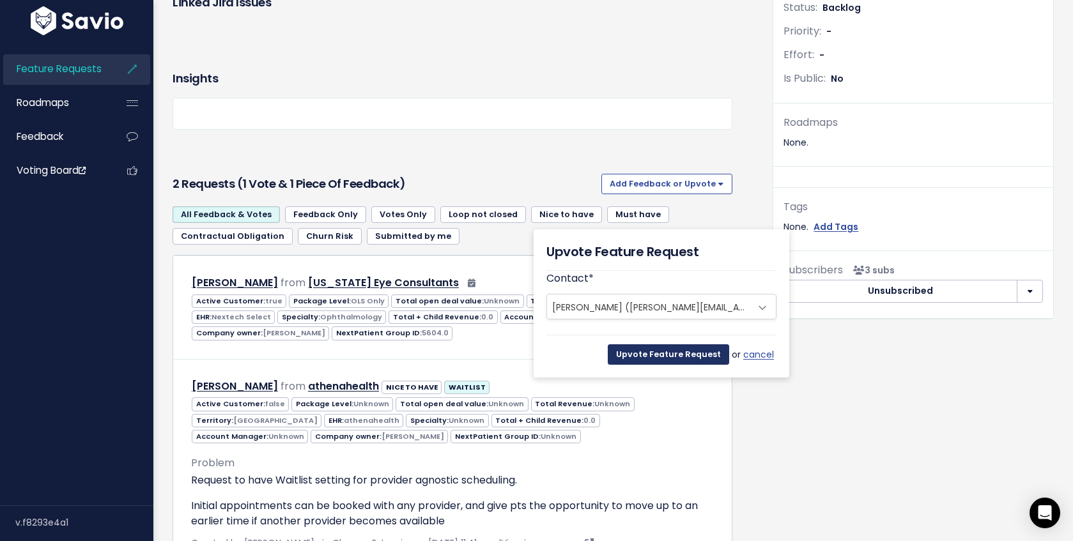
click at [654, 351] on input "Upvote Feature Request" at bounding box center [668, 354] width 121 height 20
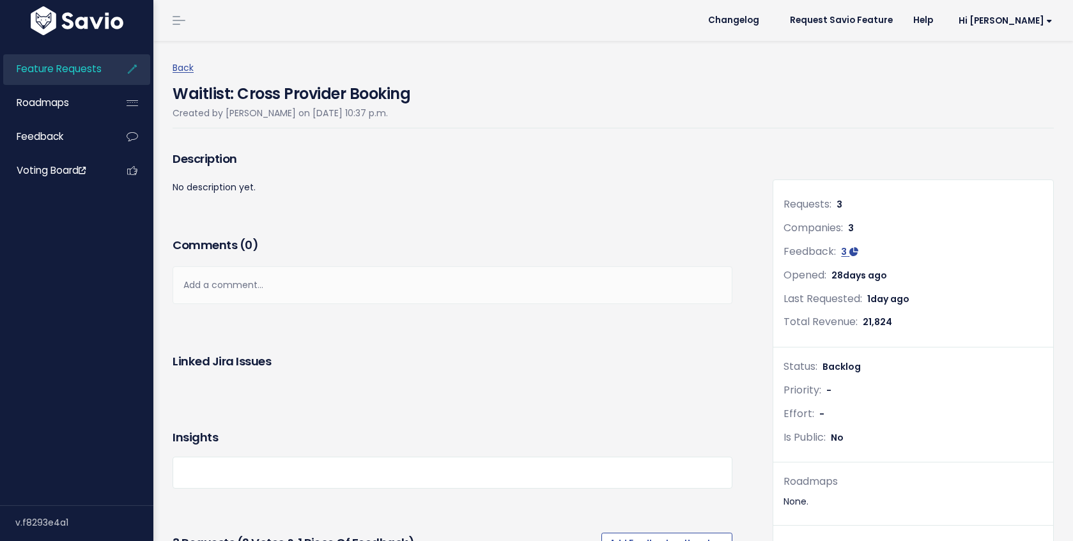
scroll to position [359, 0]
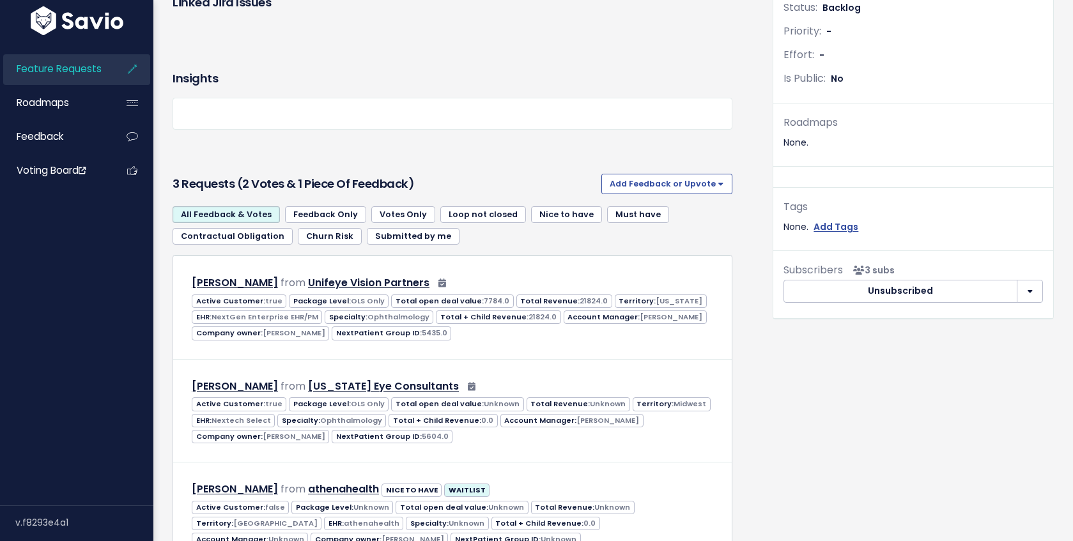
click at [842, 376] on div "Requests: 3 Companies: 3 Feedback: 3 Opened: [DATE] Last Requested: [DATE] Tota…" at bounding box center [913, 239] width 300 height 900
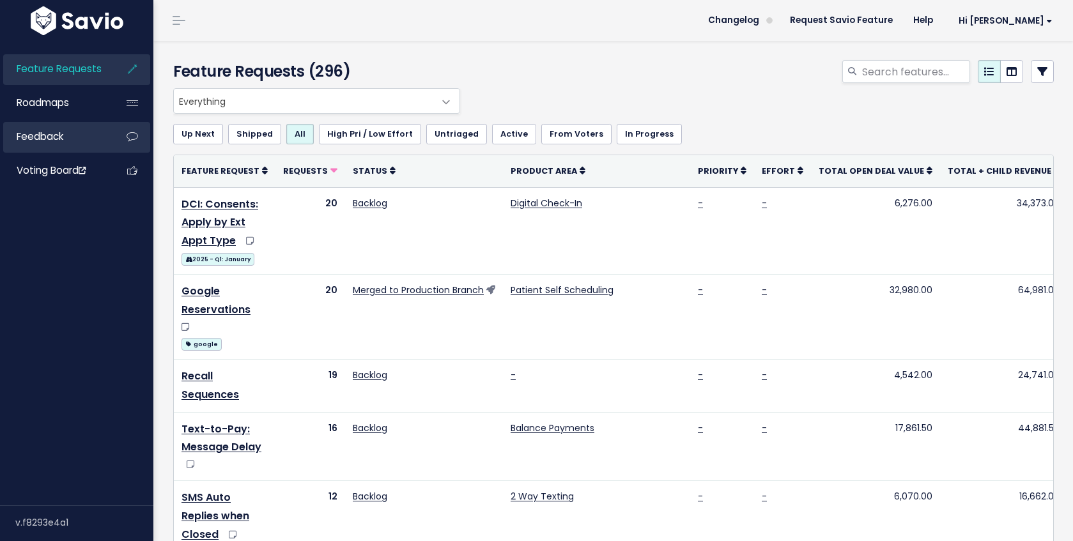
click at [63, 126] on link "Feedback" at bounding box center [54, 136] width 103 height 29
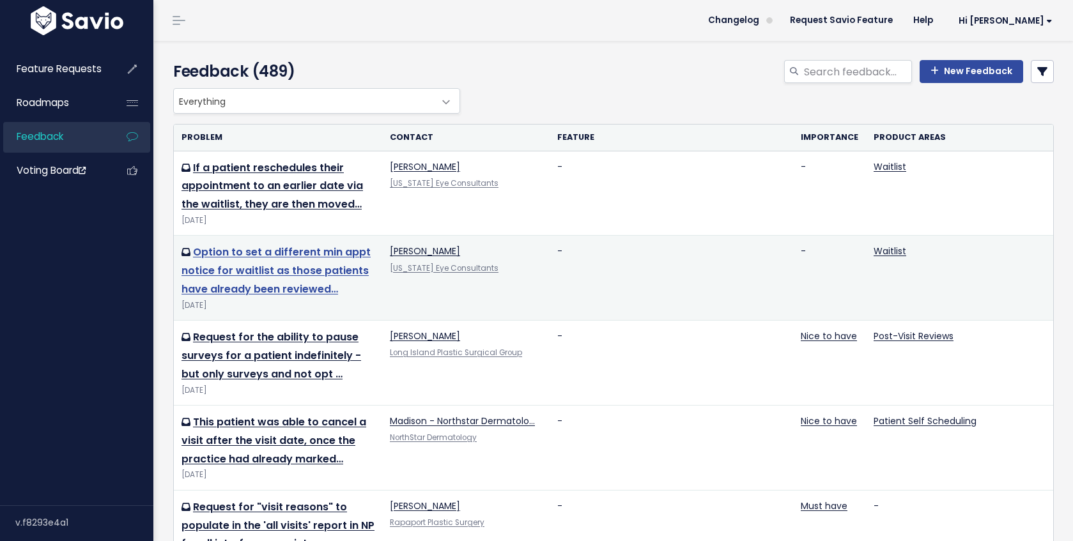
click at [356, 249] on link "Option to set a different min appt notice for waitlist as those patients have a…" at bounding box center [275, 271] width 189 height 52
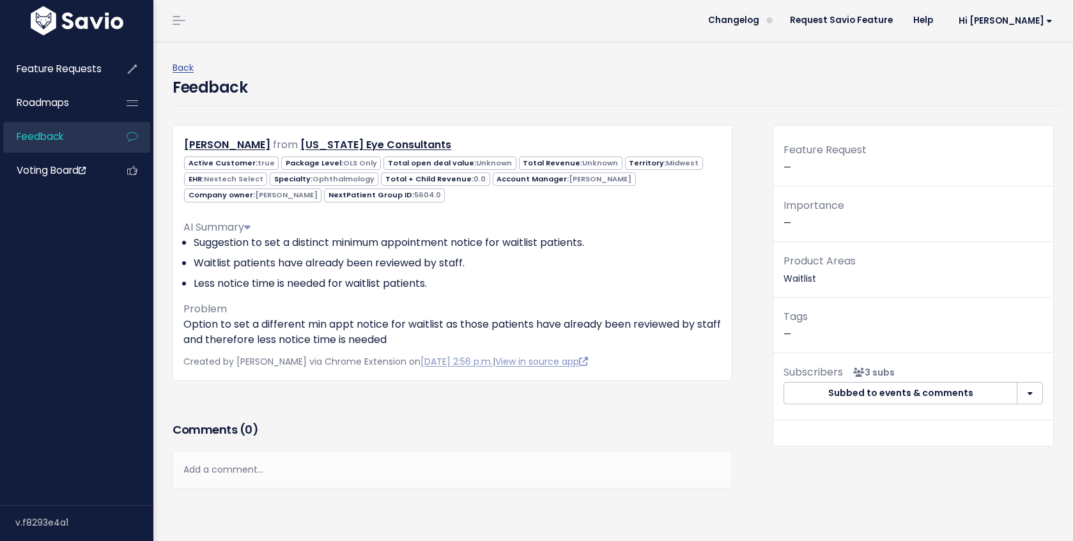
click at [415, 302] on div "AI Summary Suggestion to set a distinct minimum appointment notice for waitlist…" at bounding box center [452, 279] width 538 height 138
click at [500, 250] on li "Suggestion to set a distinct minimum appointment notice for waitlist patients." at bounding box center [458, 242] width 528 height 15
click at [537, 256] on li "Waitlist patients have already been reviewed by staff." at bounding box center [458, 263] width 528 height 15
click at [620, 306] on div "AI Summary Suggestion to set a distinct minimum appointment notice for waitlist…" at bounding box center [452, 279] width 538 height 138
